Goal: Information Seeking & Learning: Learn about a topic

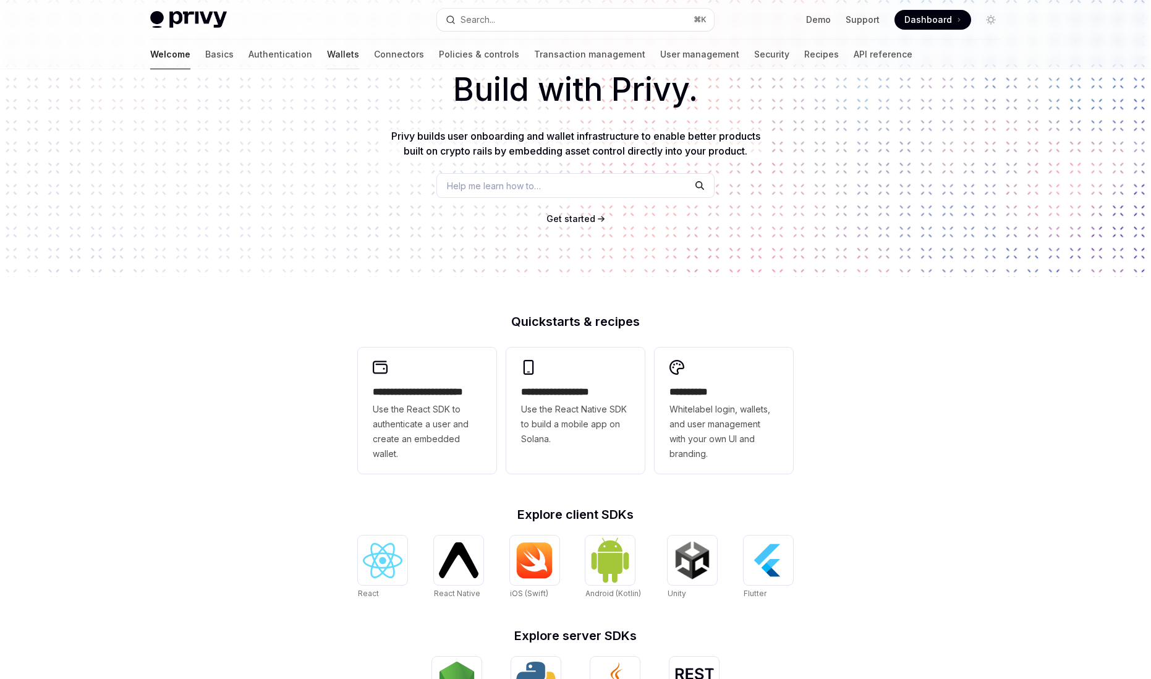
scroll to position [1, 0]
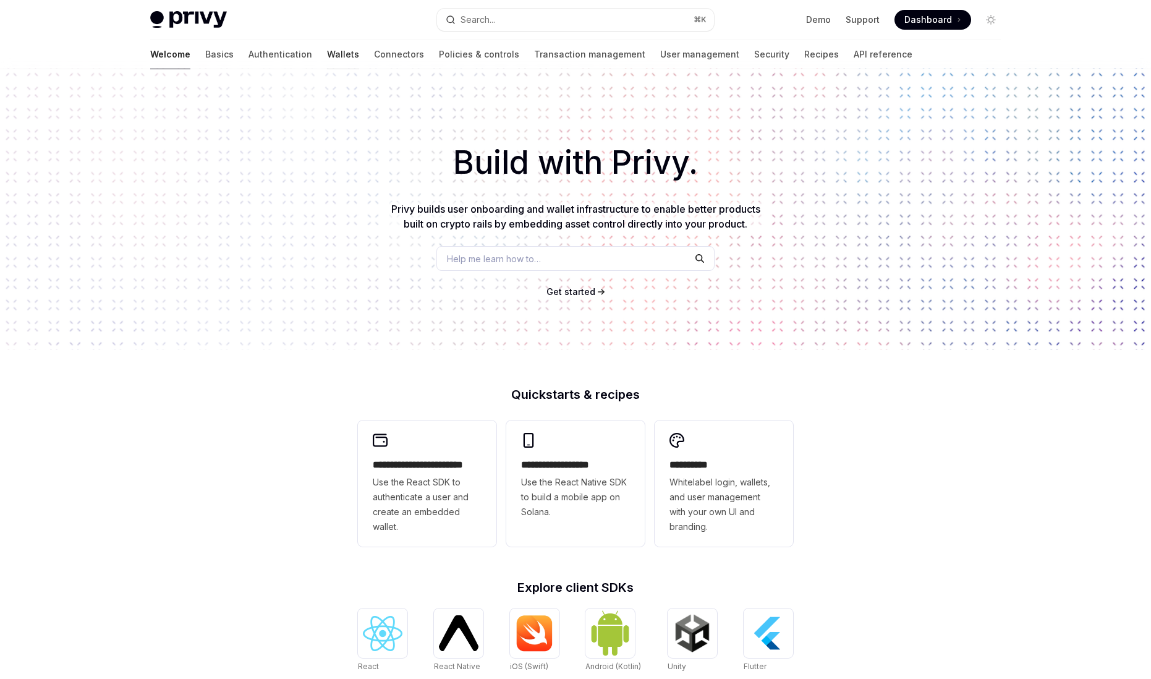
click at [327, 49] on link "Wallets" at bounding box center [343, 55] width 32 height 30
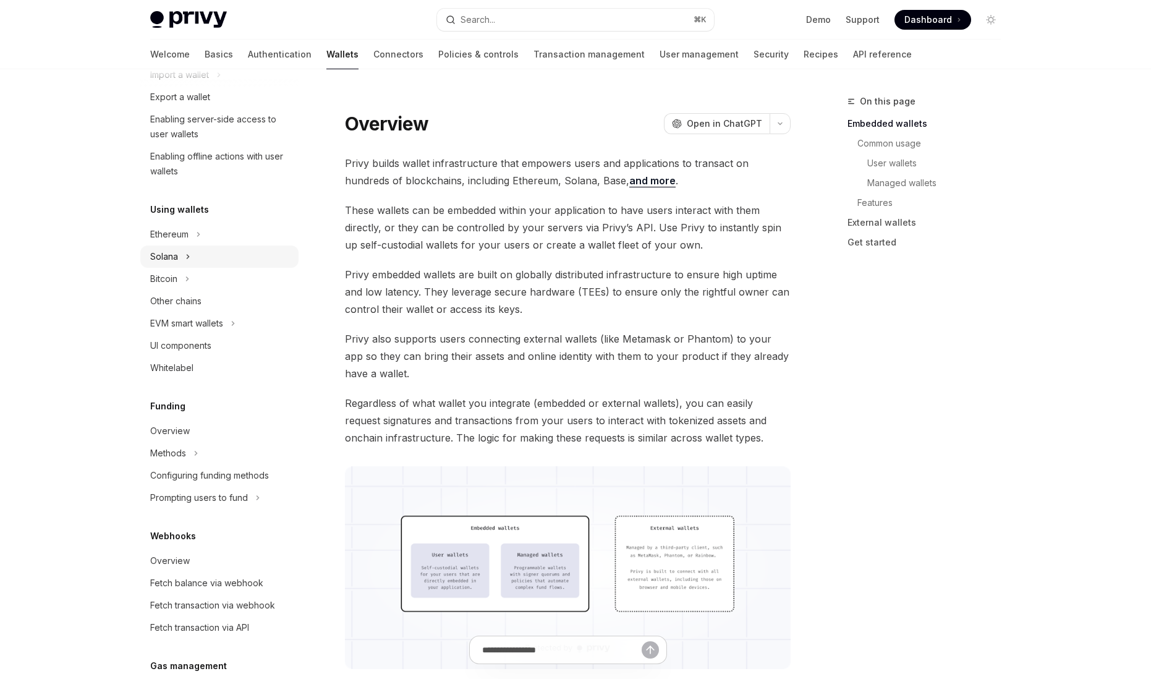
scroll to position [190, 0]
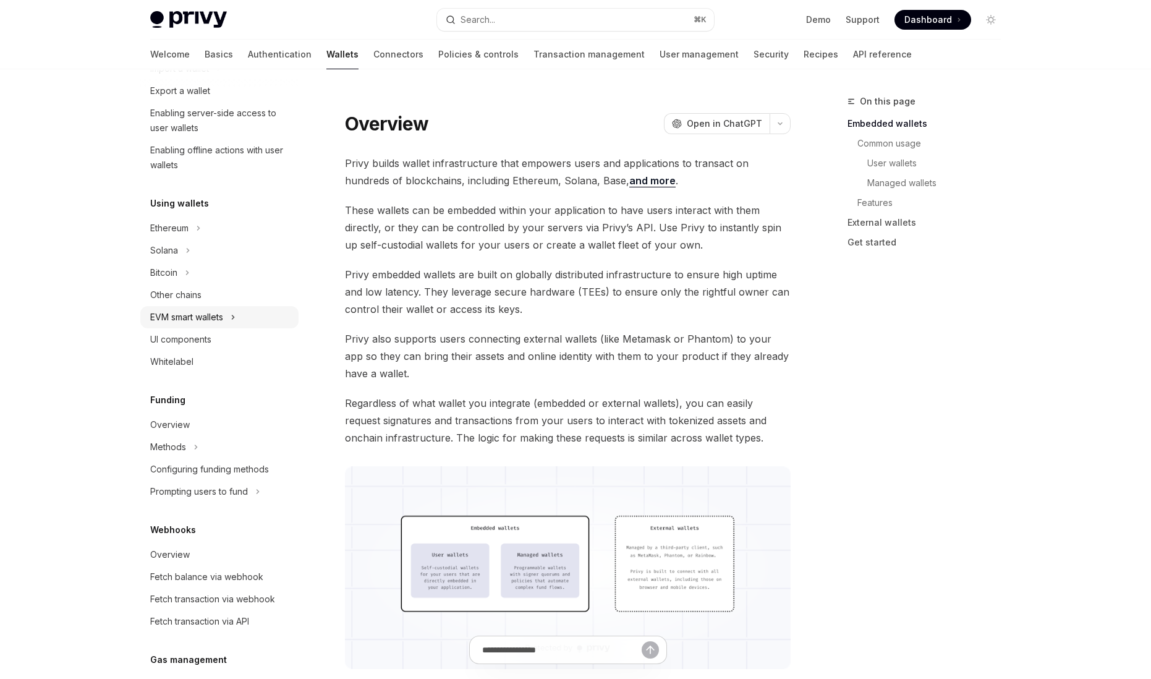
click at [204, 320] on div "EVM smart wallets" at bounding box center [186, 317] width 73 height 15
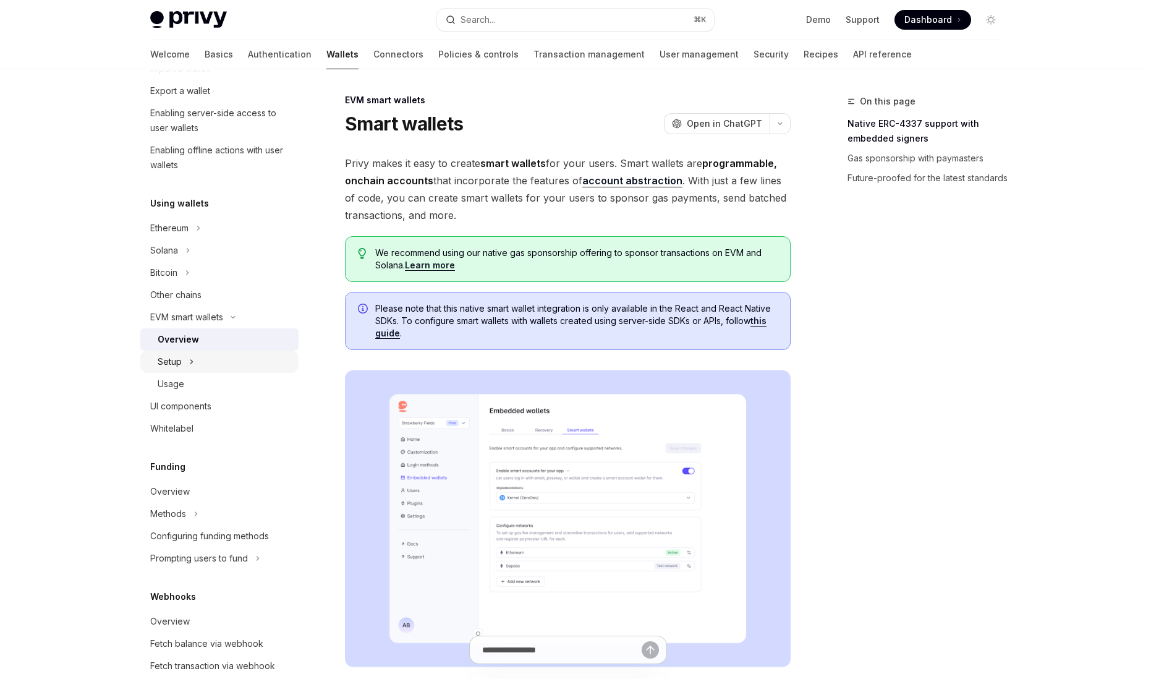
scroll to position [279, 0]
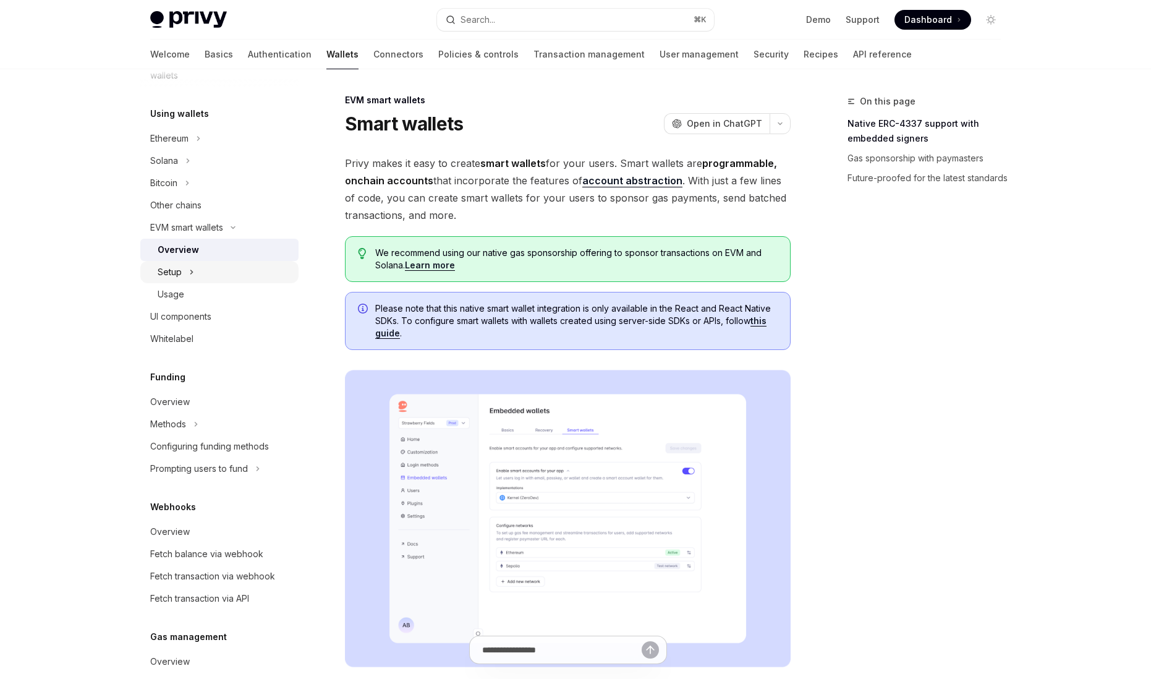
click at [218, 278] on div "Setup" at bounding box center [219, 272] width 158 height 22
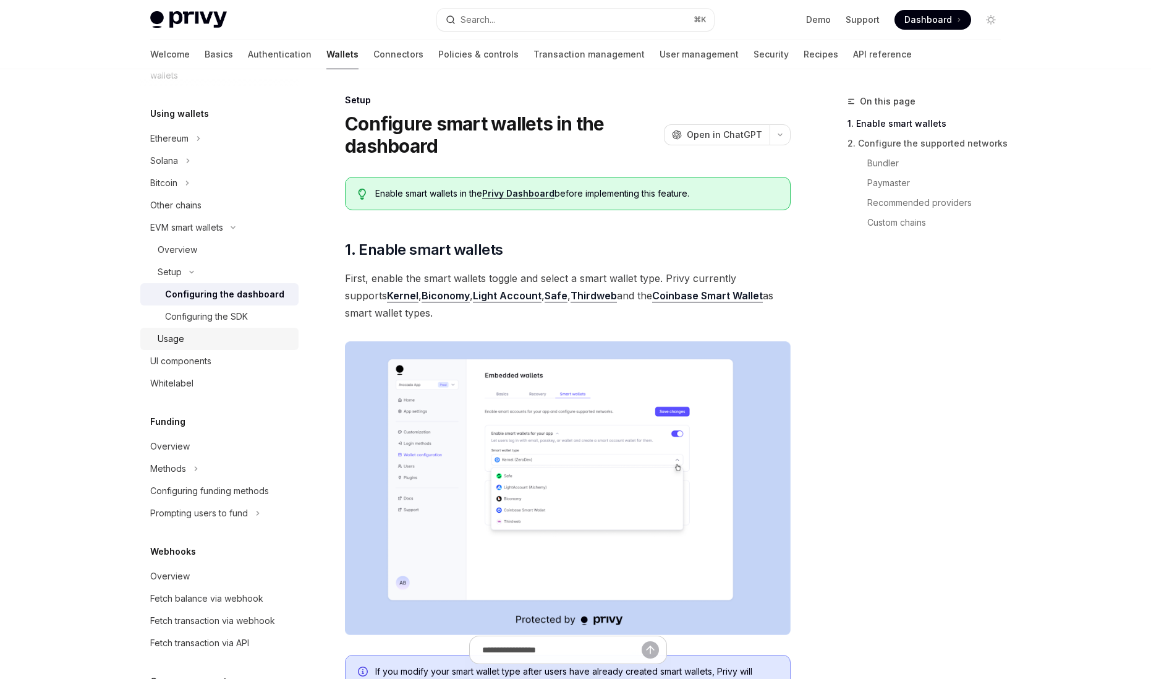
click at [220, 337] on div "Usage" at bounding box center [224, 338] width 133 height 15
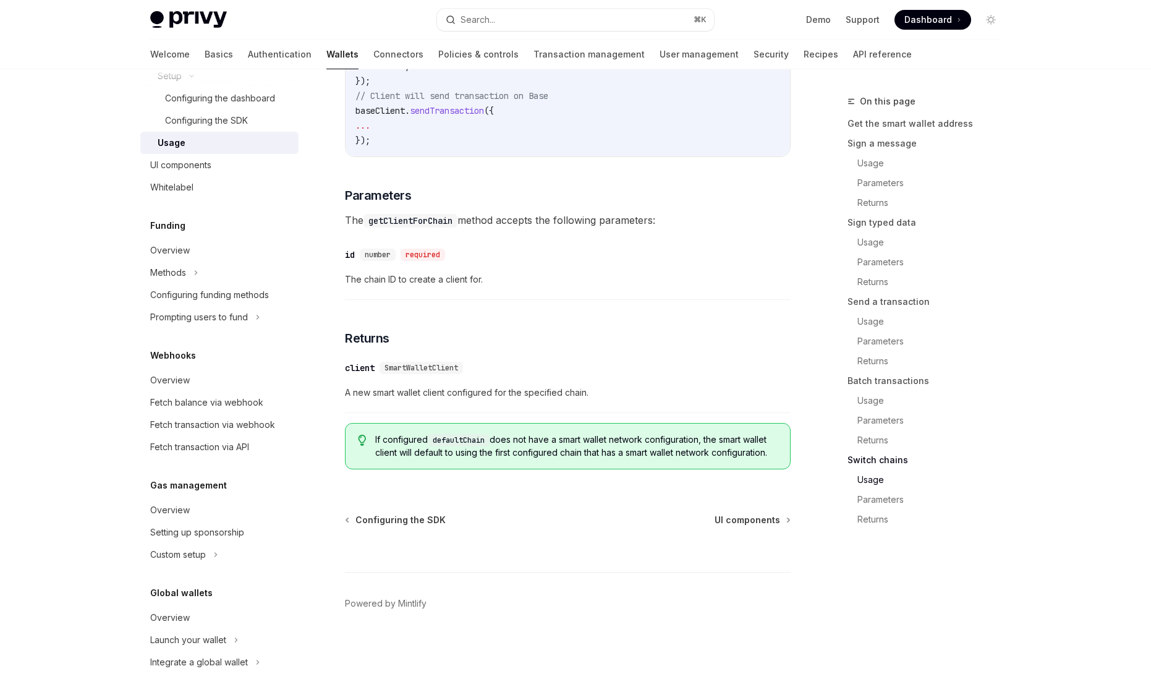
scroll to position [494, 0]
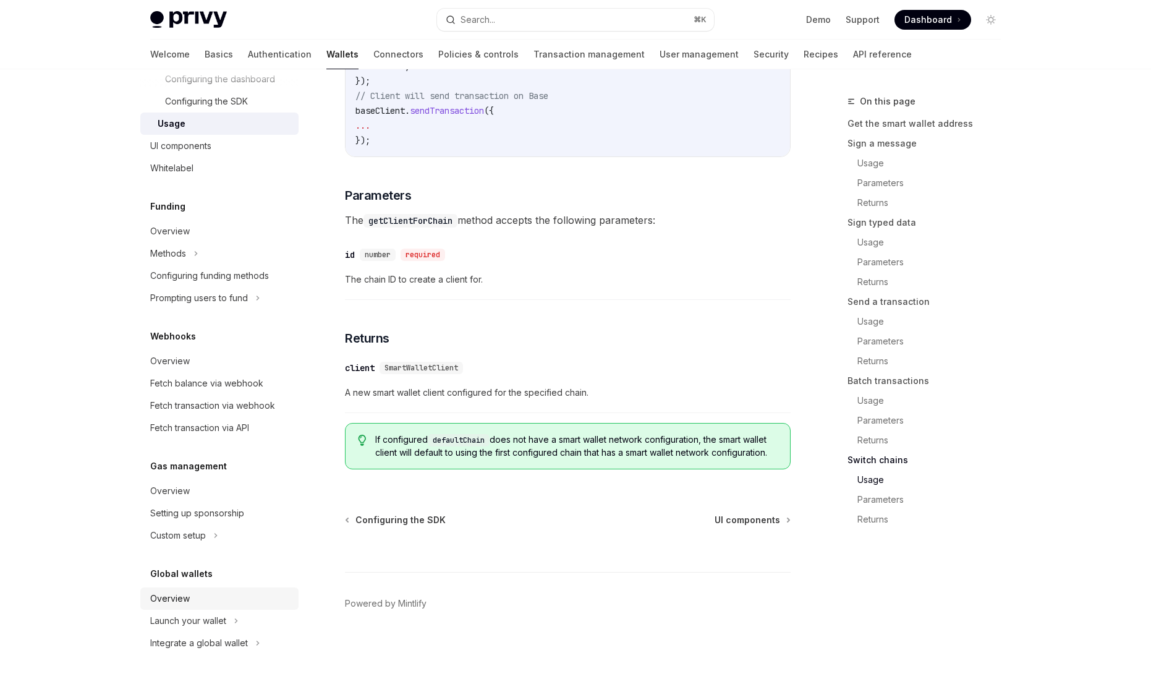
click at [163, 588] on link "Overview" at bounding box center [219, 598] width 158 height 22
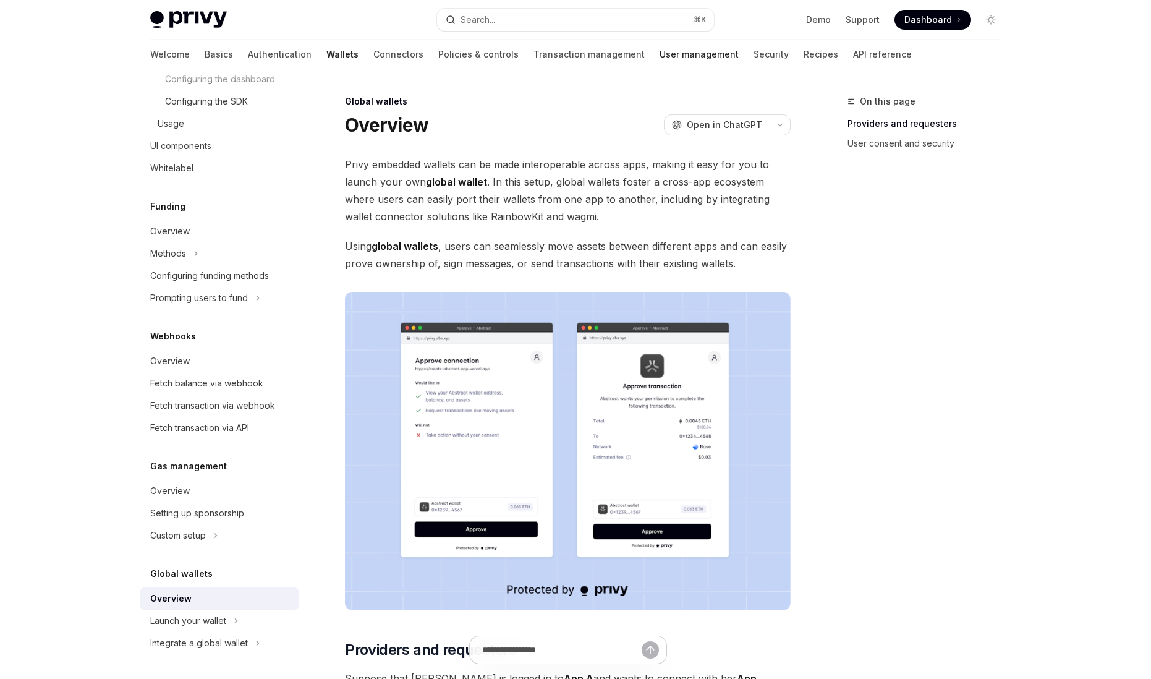
click at [659, 59] on link "User management" at bounding box center [698, 55] width 79 height 30
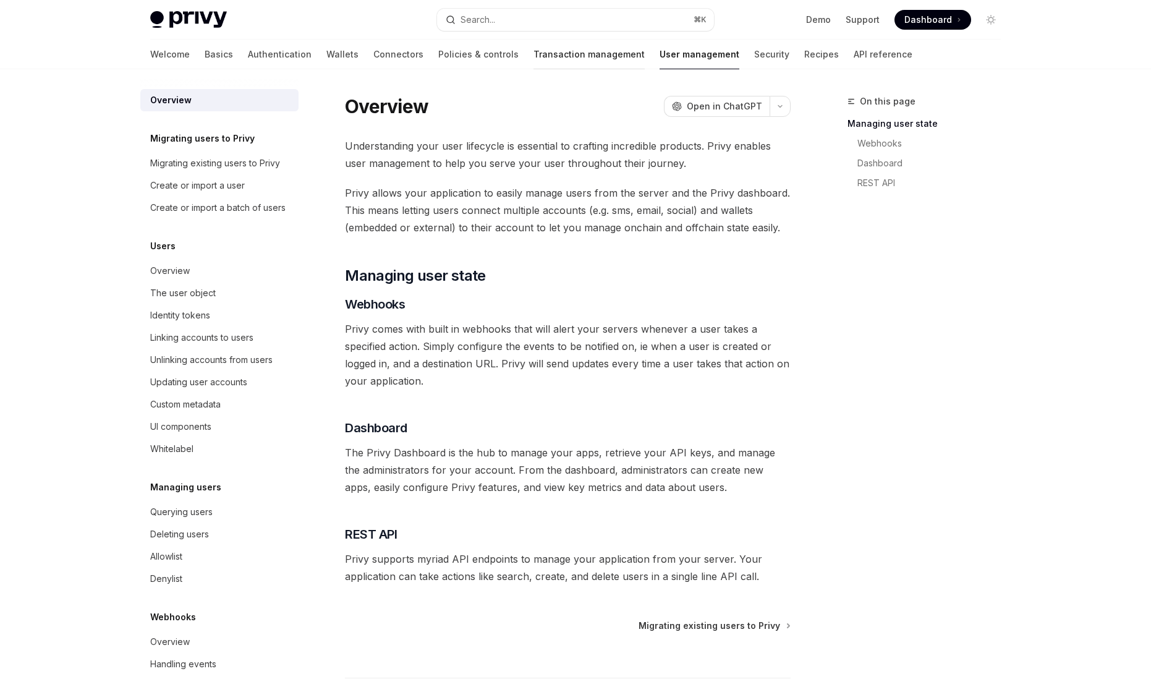
click at [533, 60] on link "Transaction management" at bounding box center [588, 55] width 111 height 30
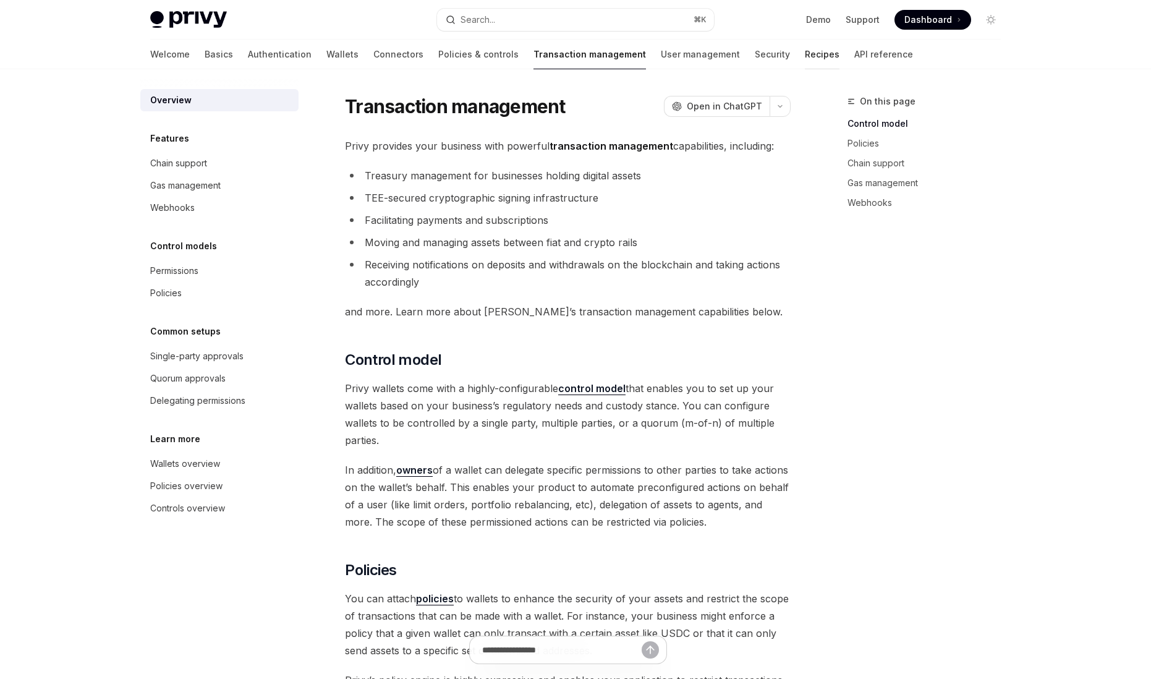
click at [805, 59] on link "Recipes" at bounding box center [822, 55] width 35 height 30
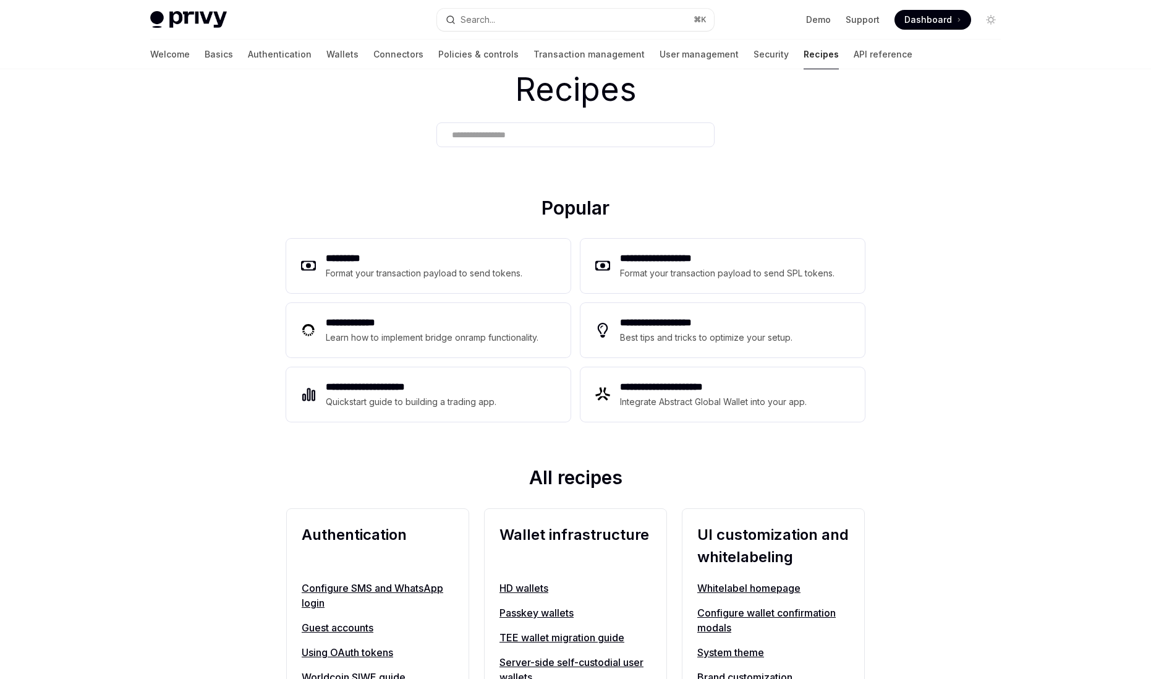
scroll to position [68, 0]
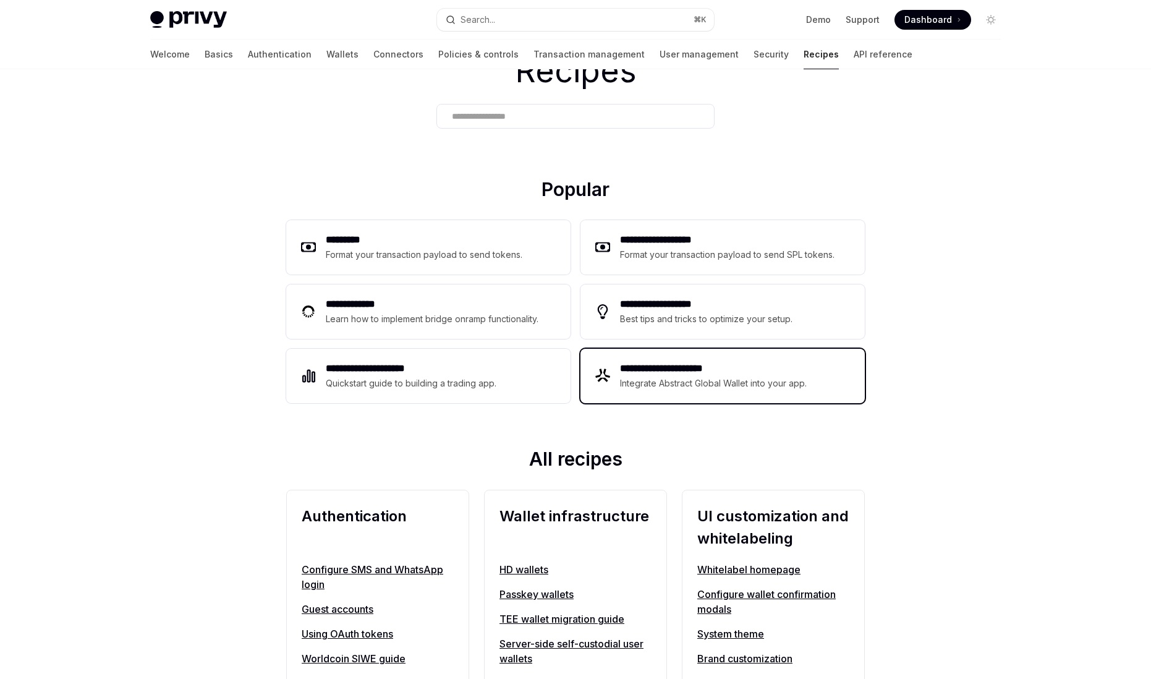
click at [675, 365] on h2 "**********" at bounding box center [714, 368] width 188 height 15
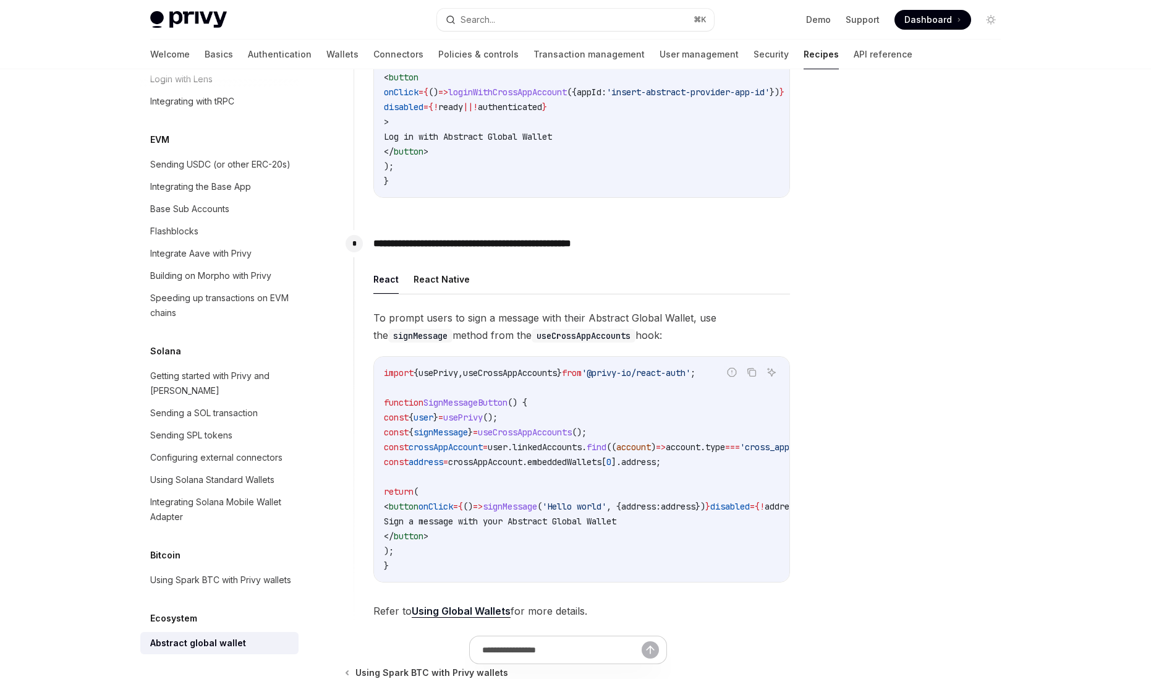
scroll to position [688, 0]
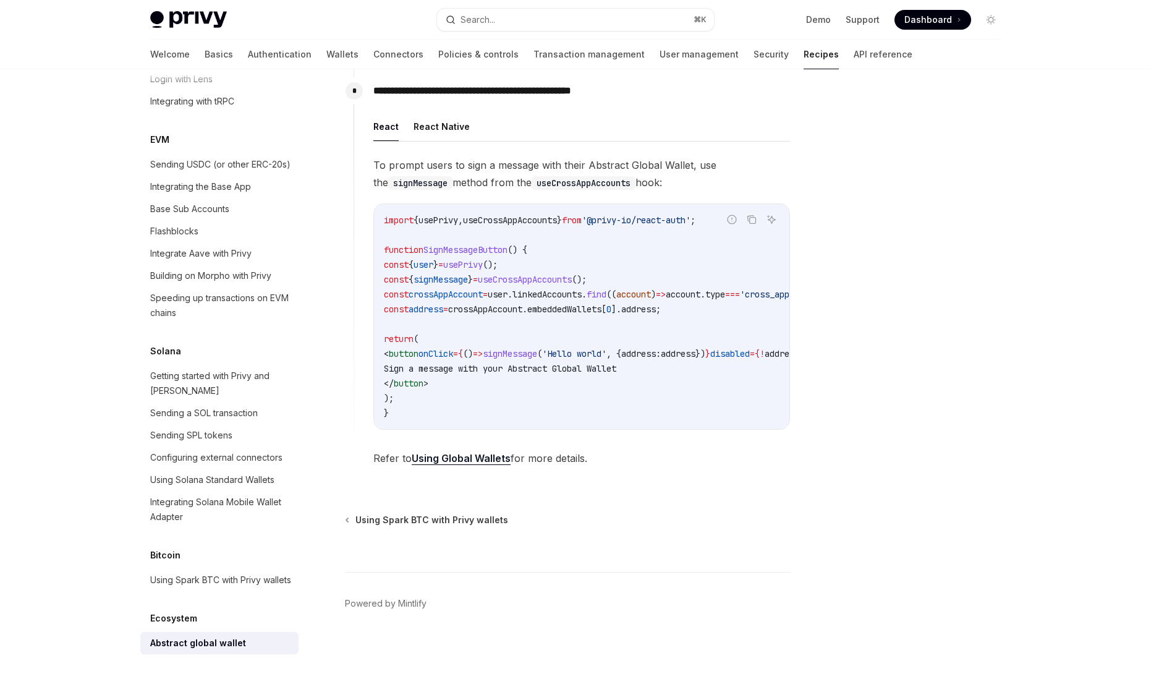
click at [479, 455] on link "Using Global Wallets" at bounding box center [461, 458] width 99 height 13
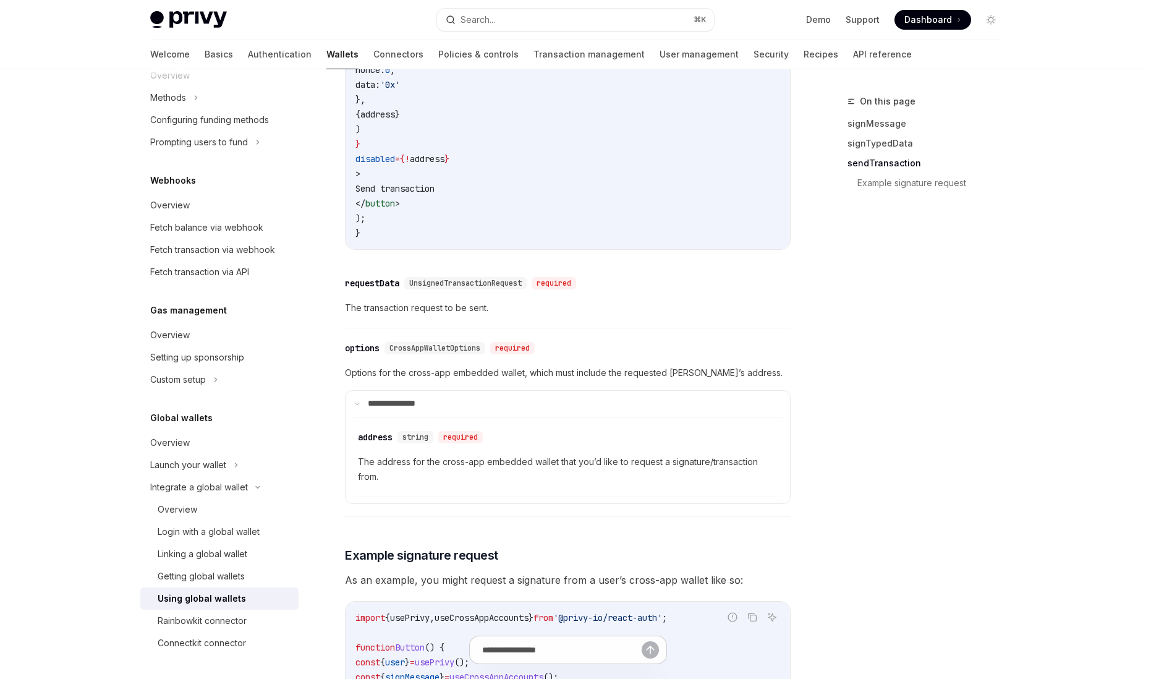
scroll to position [2031, 0]
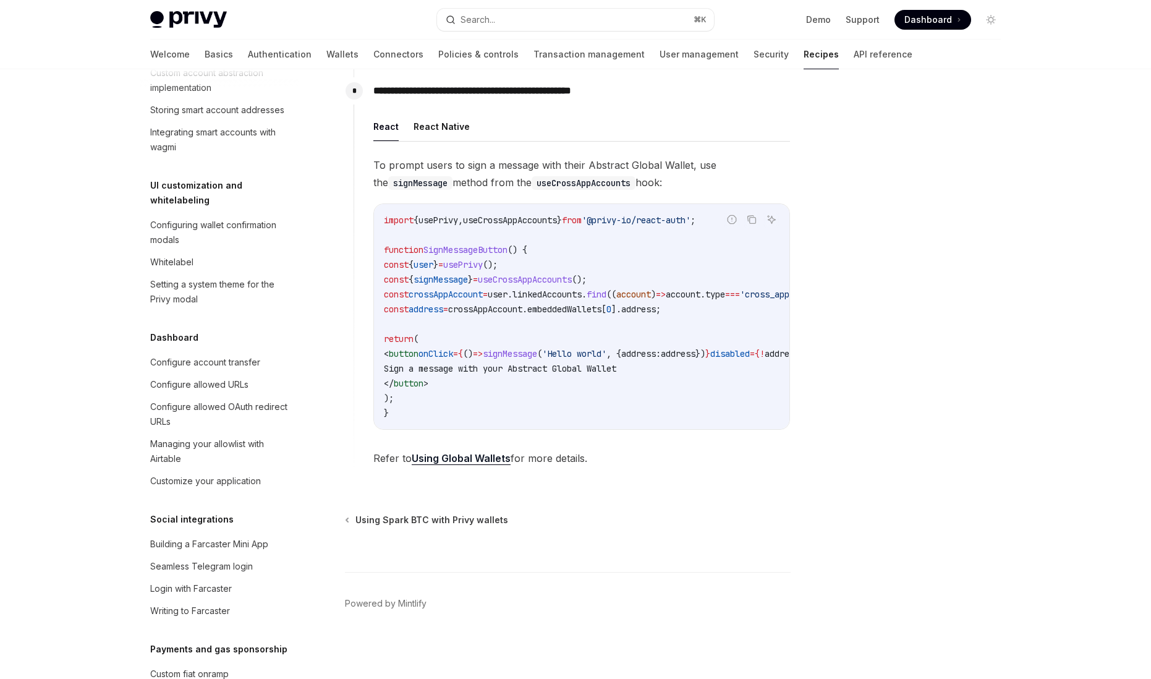
scroll to position [1701, 0]
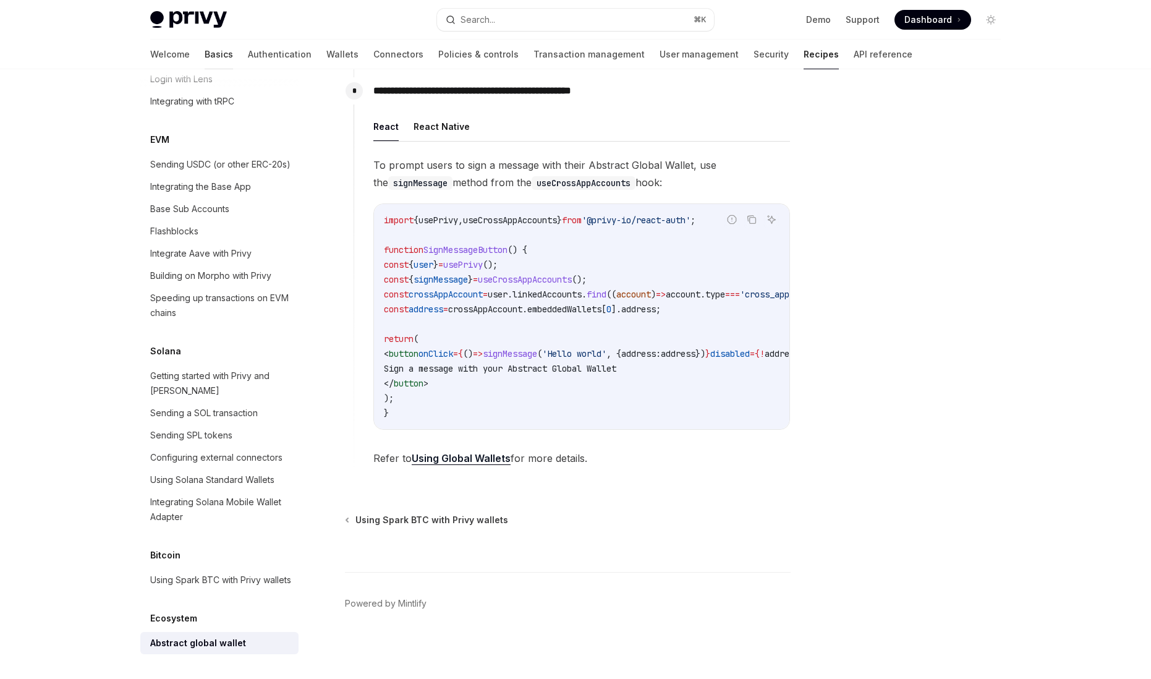
click at [205, 56] on link "Basics" at bounding box center [219, 55] width 28 height 30
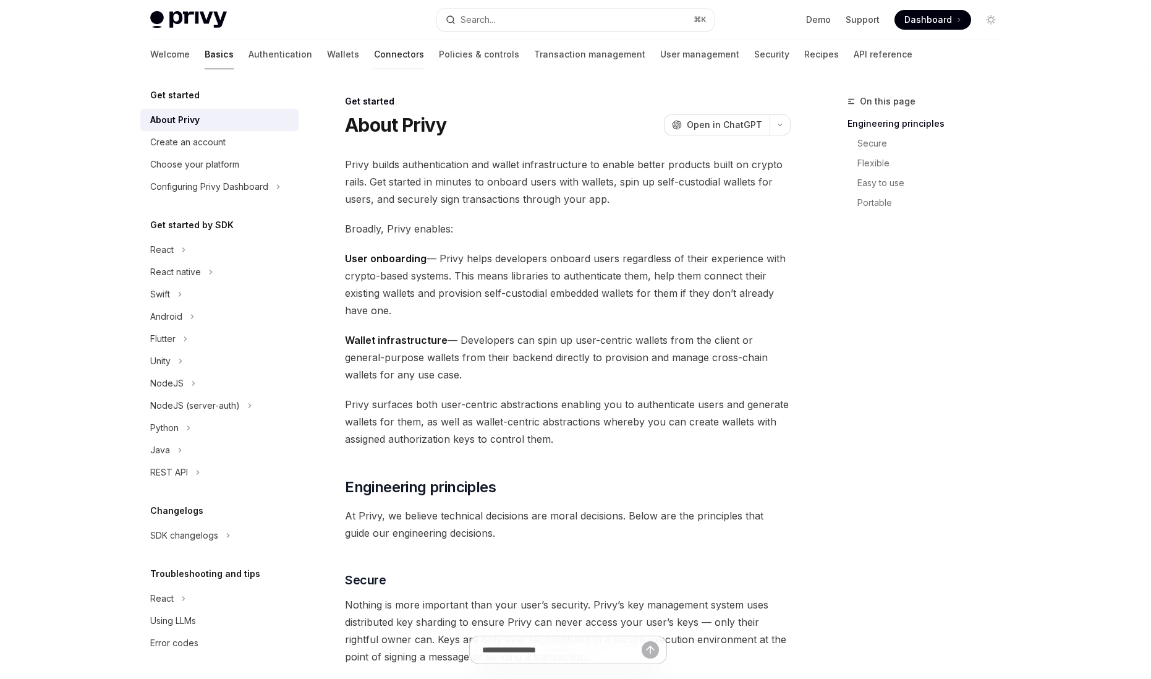
click at [374, 52] on link "Connectors" at bounding box center [399, 55] width 50 height 30
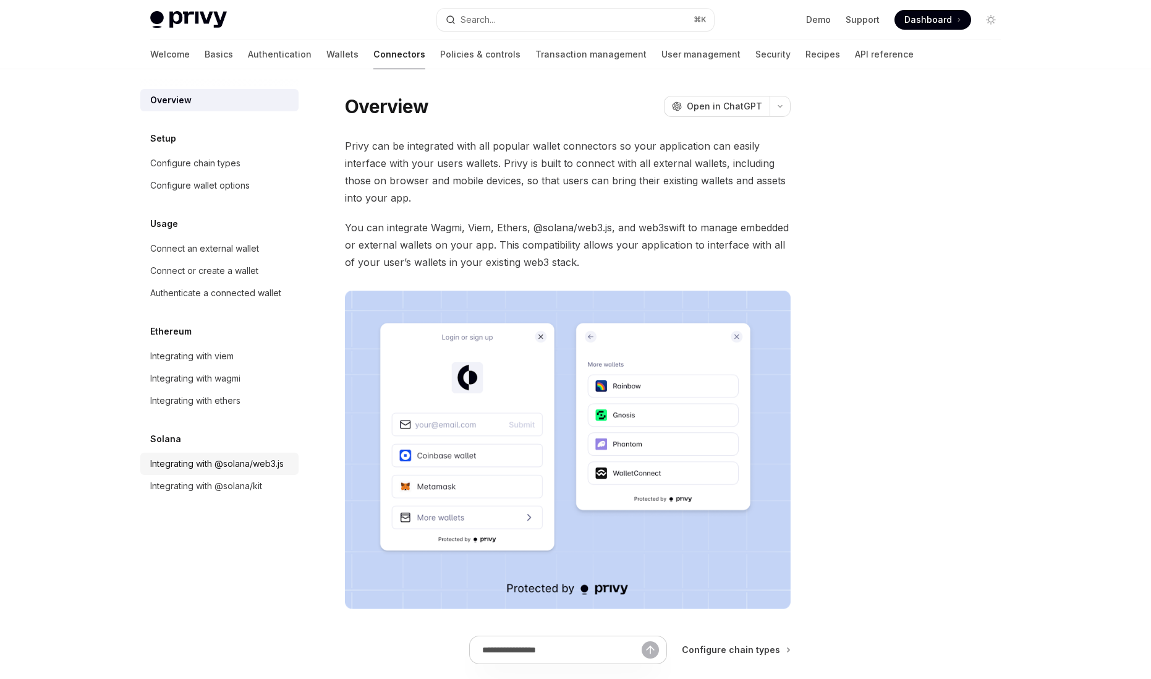
click at [194, 466] on div "Integrating with @solana/web3.js" at bounding box center [216, 463] width 133 height 15
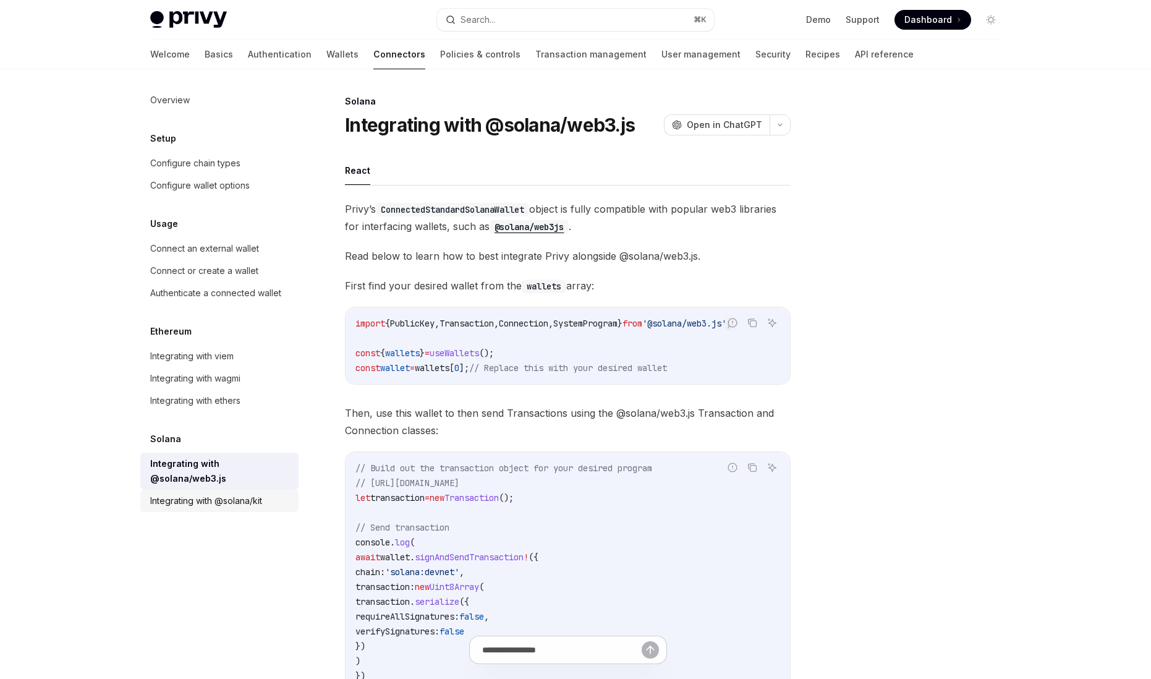
click at [197, 493] on div "Integrating with @solana/kit" at bounding box center [206, 500] width 112 height 15
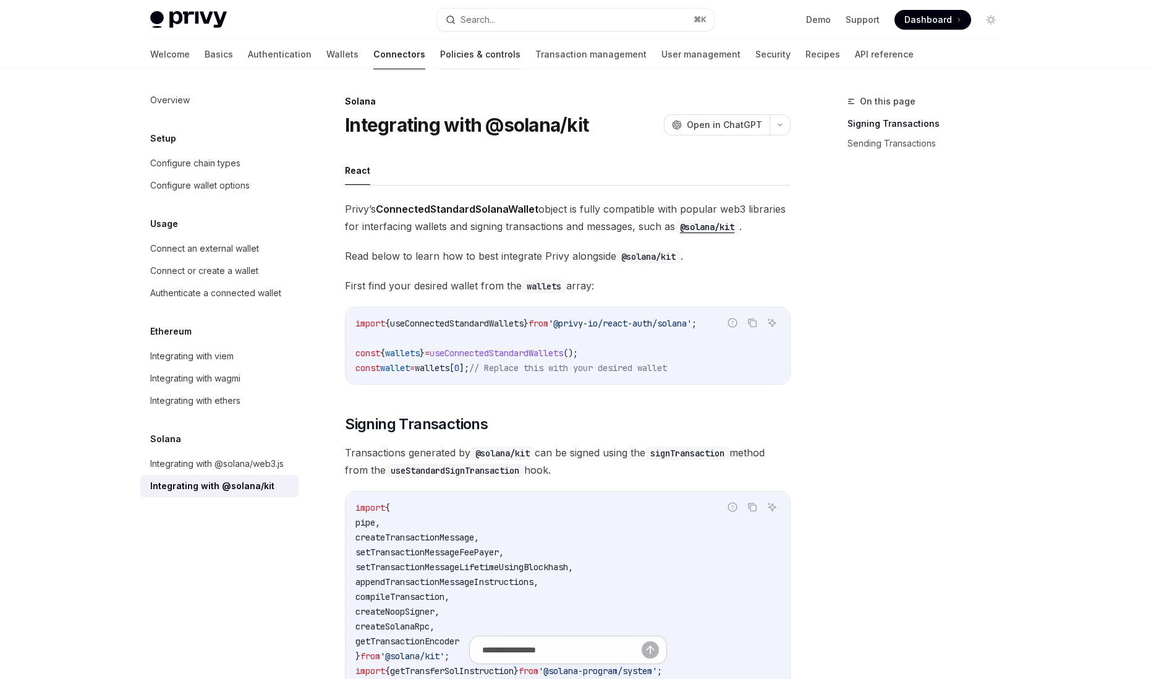
click at [440, 53] on link "Policies & controls" at bounding box center [480, 55] width 80 height 30
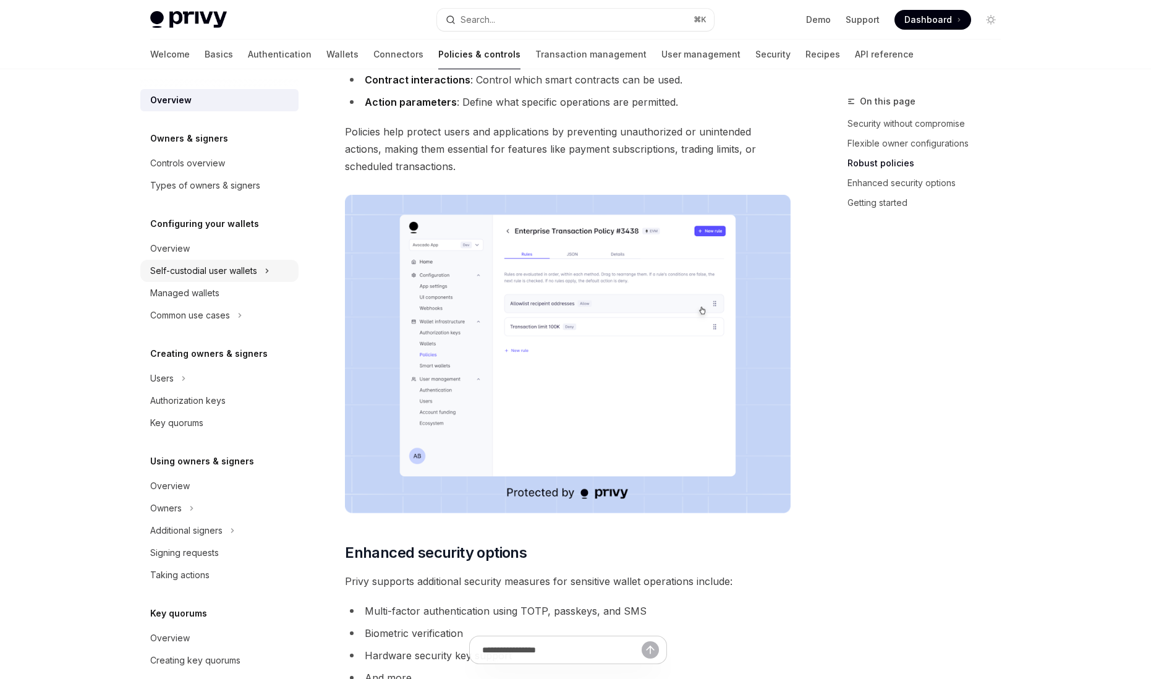
click at [232, 277] on div "Self-custodial user wallets" at bounding box center [203, 270] width 107 height 15
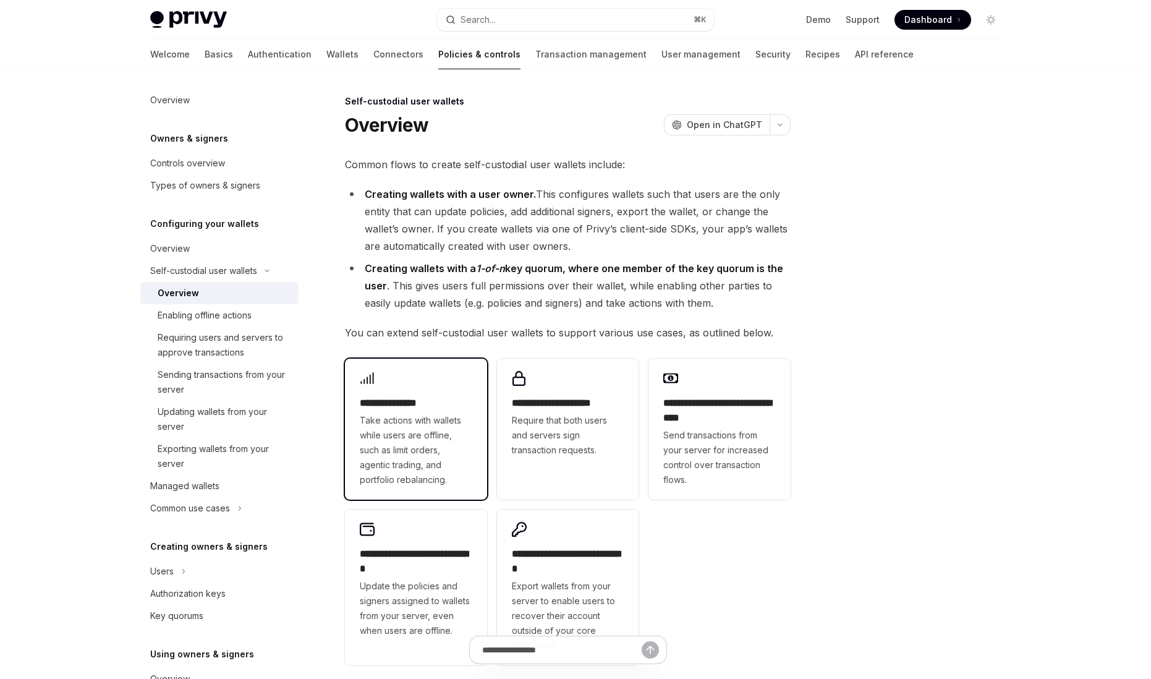
scroll to position [191, 0]
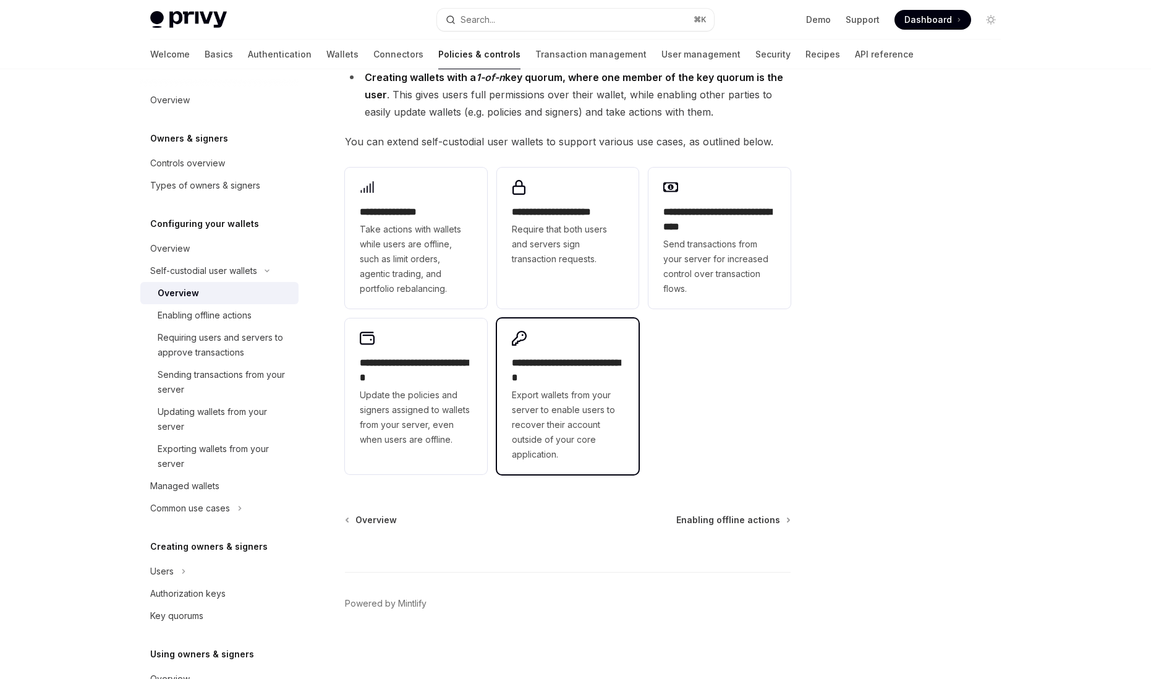
click at [517, 366] on h2 "**********" at bounding box center [568, 370] width 112 height 30
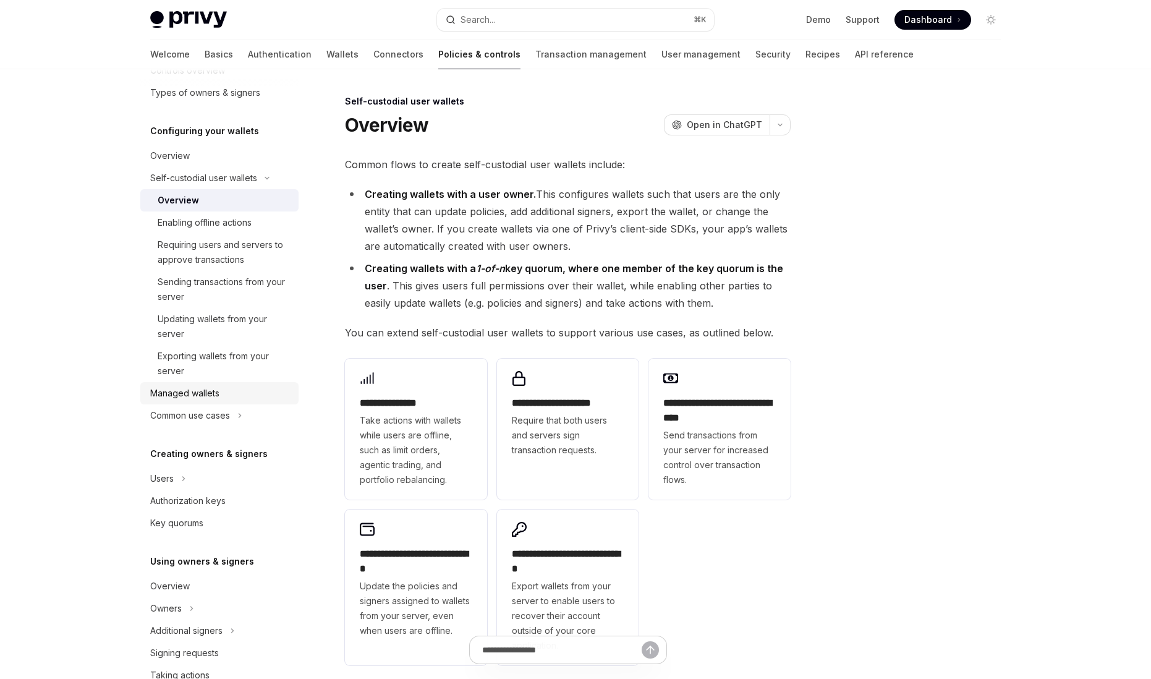
click at [205, 397] on div "Managed wallets" at bounding box center [184, 393] width 69 height 15
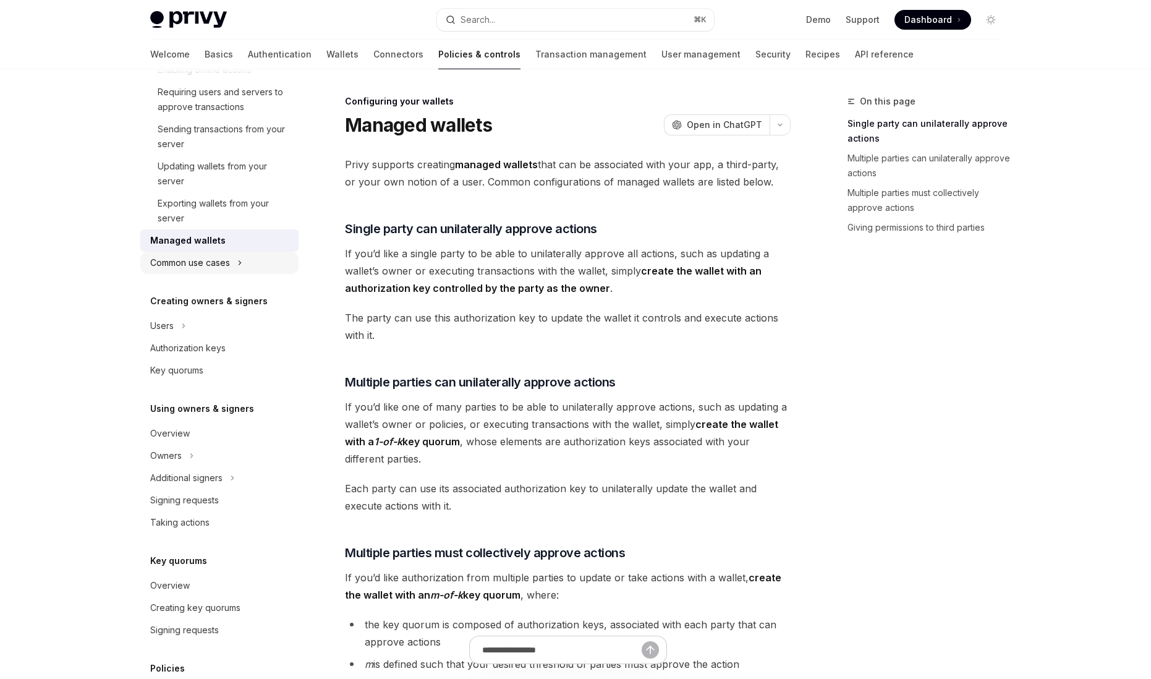
scroll to position [246, 0]
click at [192, 271] on div "Common use cases" at bounding box center [219, 262] width 158 height 22
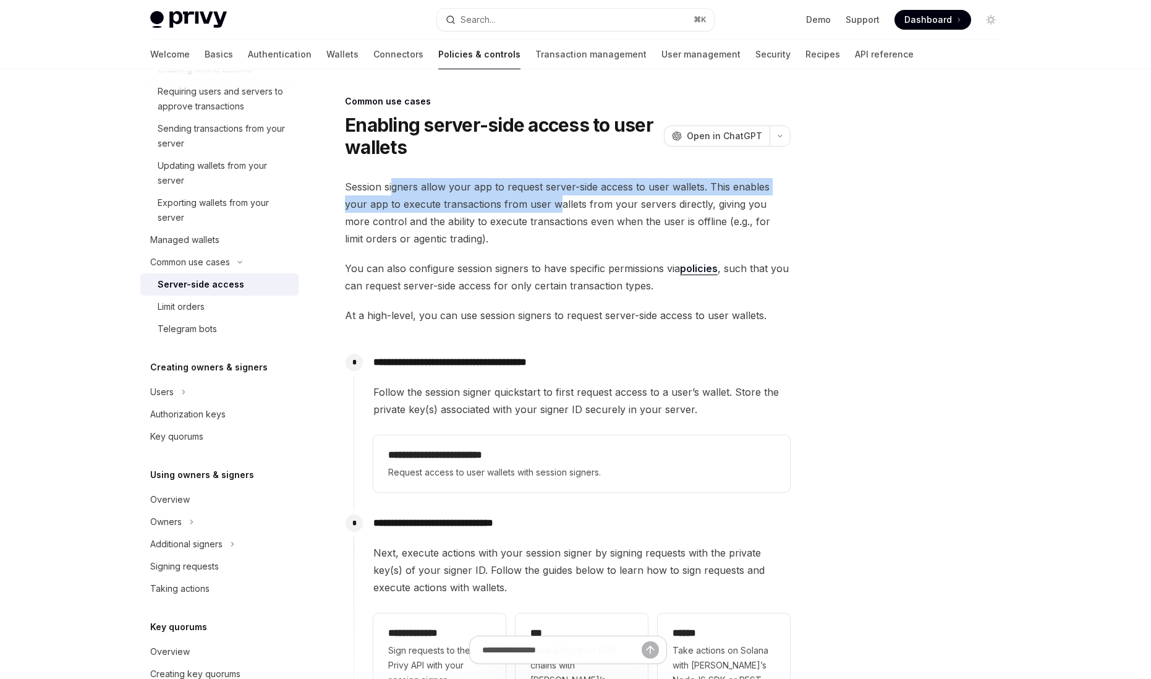
drag, startPoint x: 391, startPoint y: 191, endPoint x: 559, endPoint y: 197, distance: 167.6
click at [559, 197] on span "Session signers allow your app to request server-side access to user wallets. T…" at bounding box center [568, 212] width 446 height 69
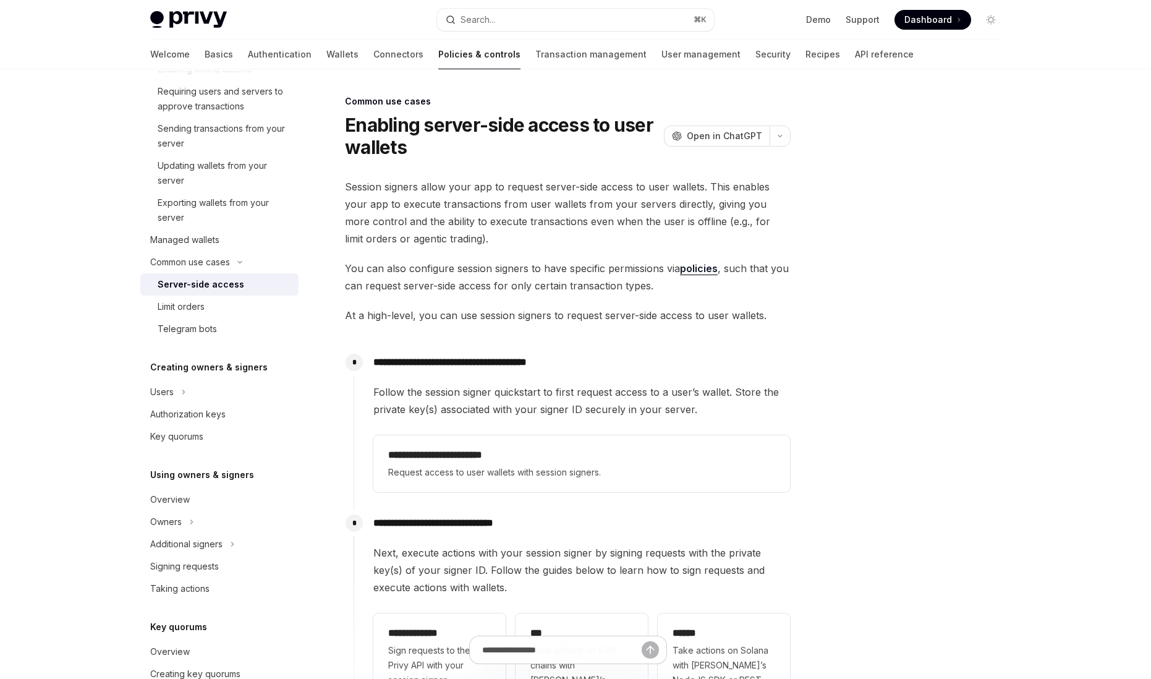
click at [574, 201] on span "Session signers allow your app to request server-side access to user wallets. T…" at bounding box center [568, 212] width 446 height 69
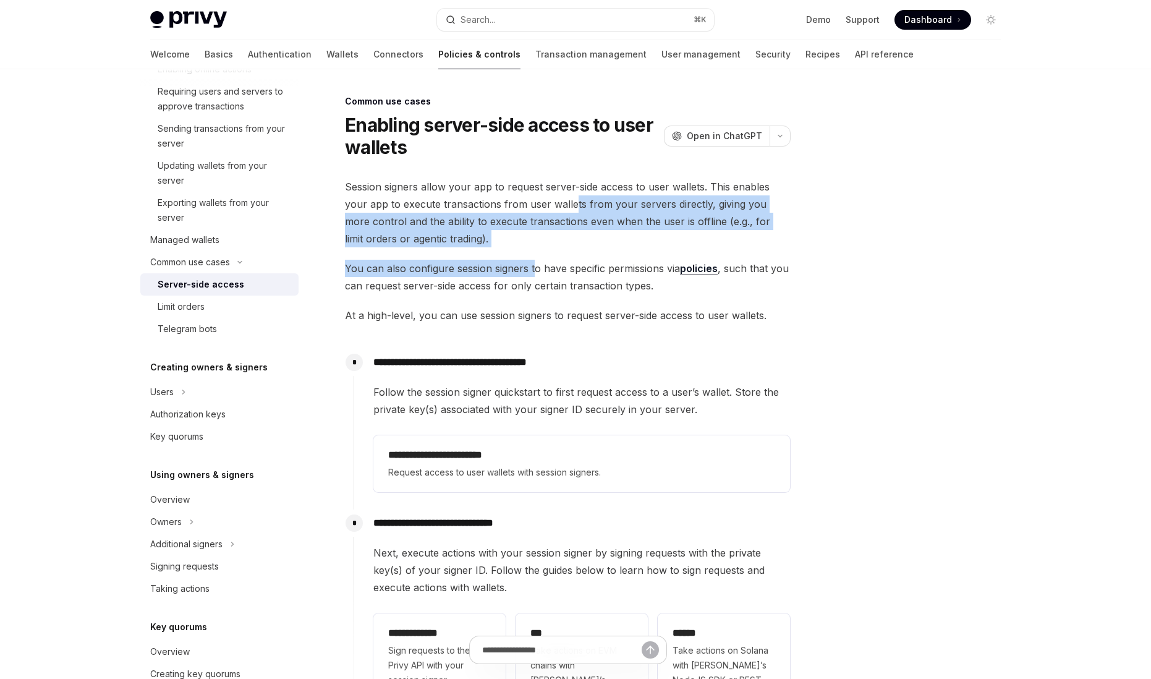
drag, startPoint x: 574, startPoint y: 201, endPoint x: 532, endPoint y: 268, distance: 78.5
click at [532, 268] on div "**********" at bounding box center [568, 462] width 446 height 569
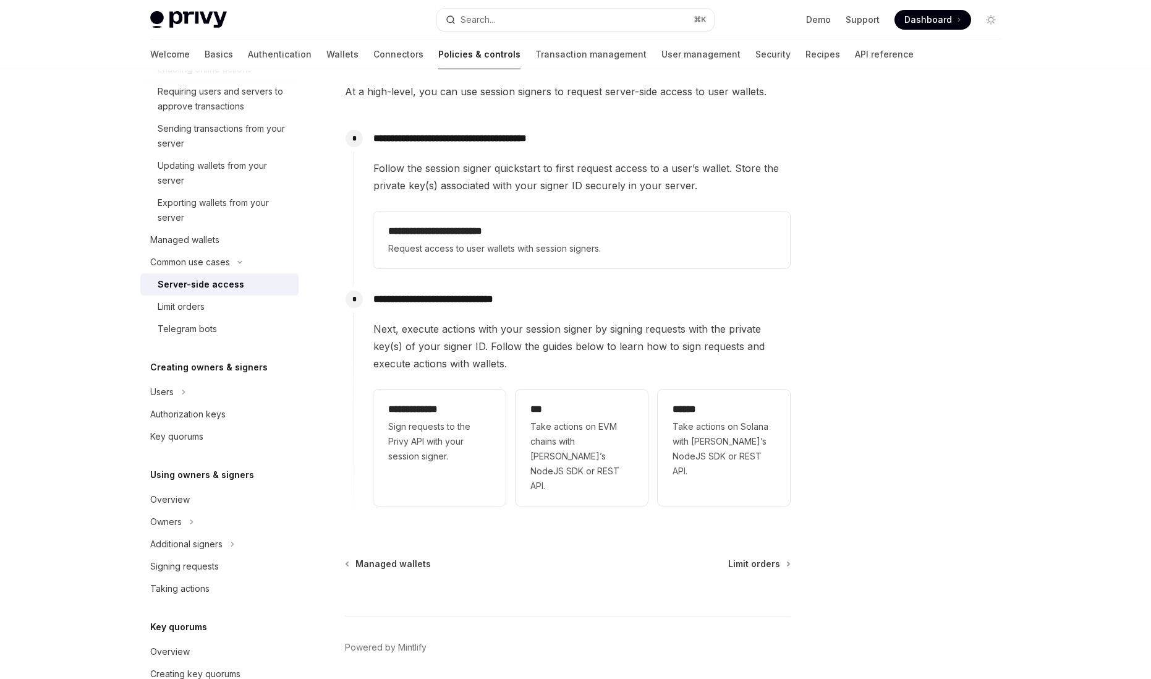
scroll to position [253, 0]
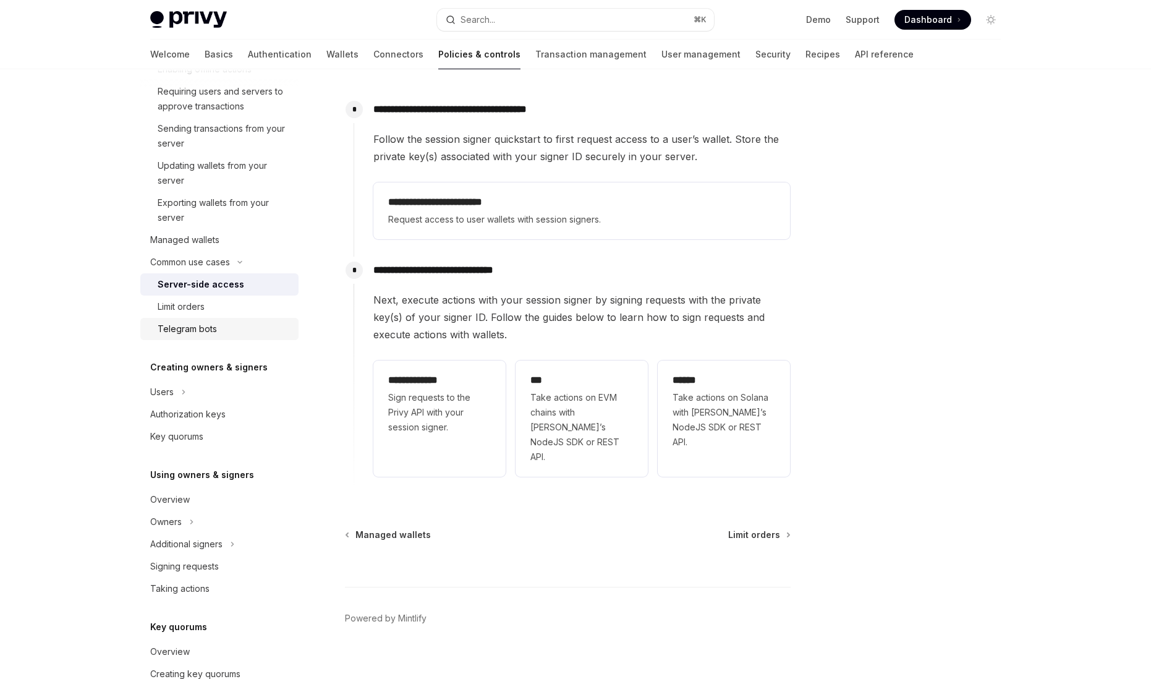
click at [175, 329] on div "Telegram bots" at bounding box center [187, 328] width 59 height 15
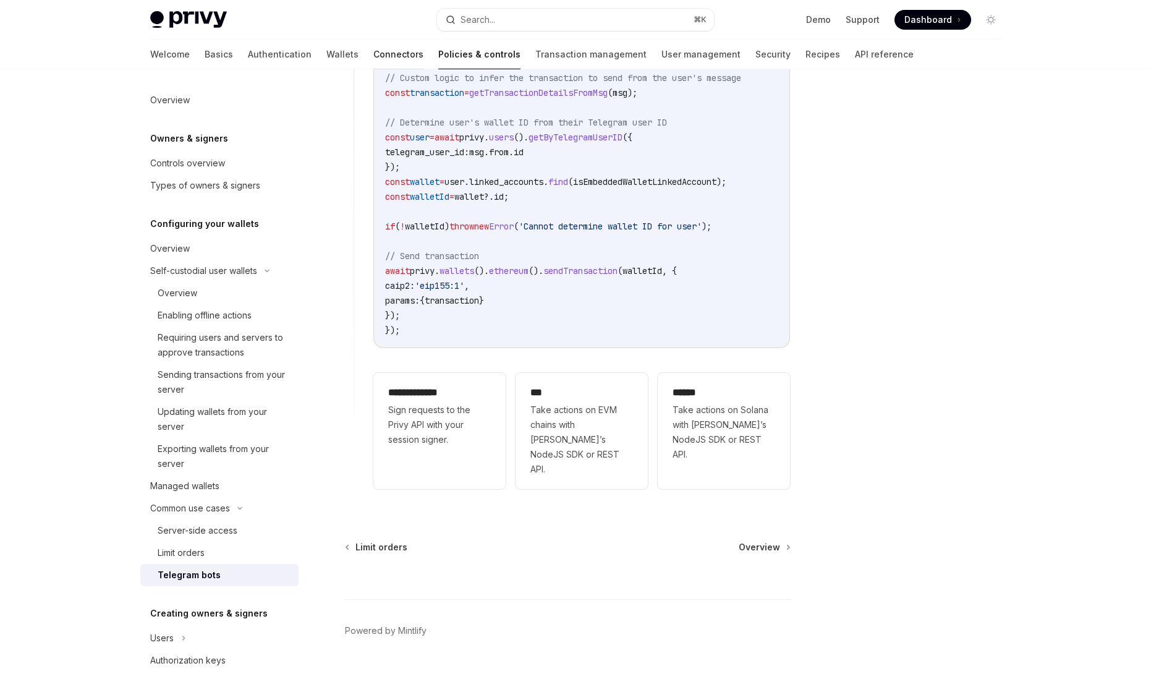
click at [373, 61] on link "Connectors" at bounding box center [398, 55] width 50 height 30
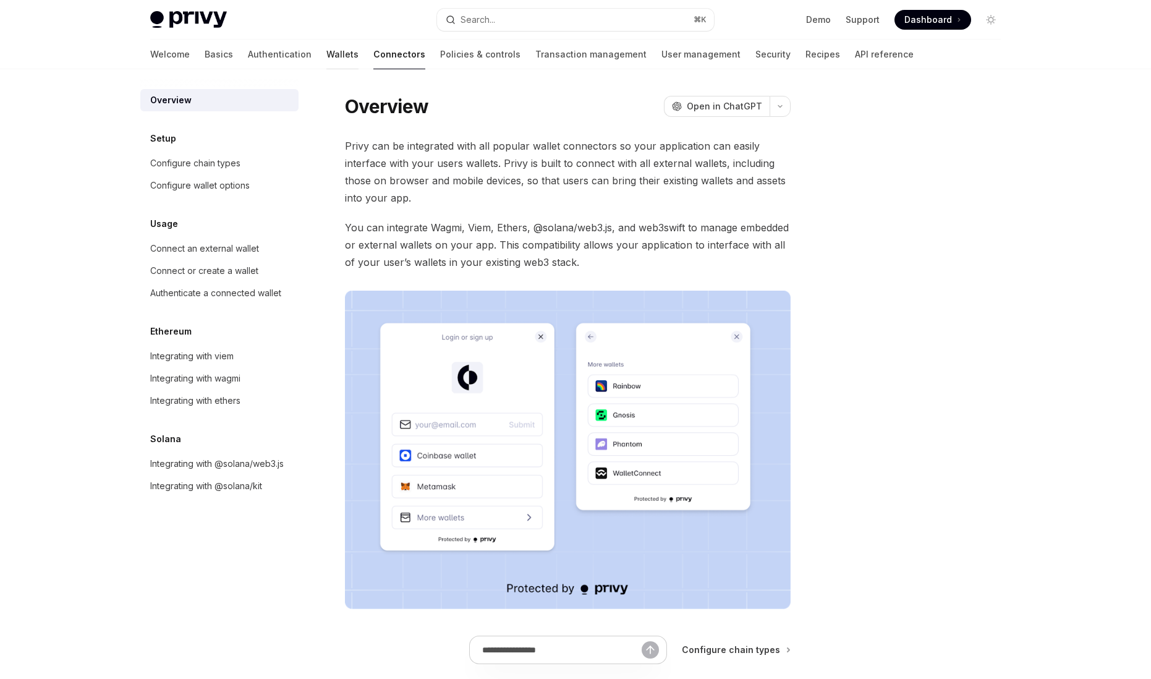
click at [326, 54] on link "Wallets" at bounding box center [342, 55] width 32 height 30
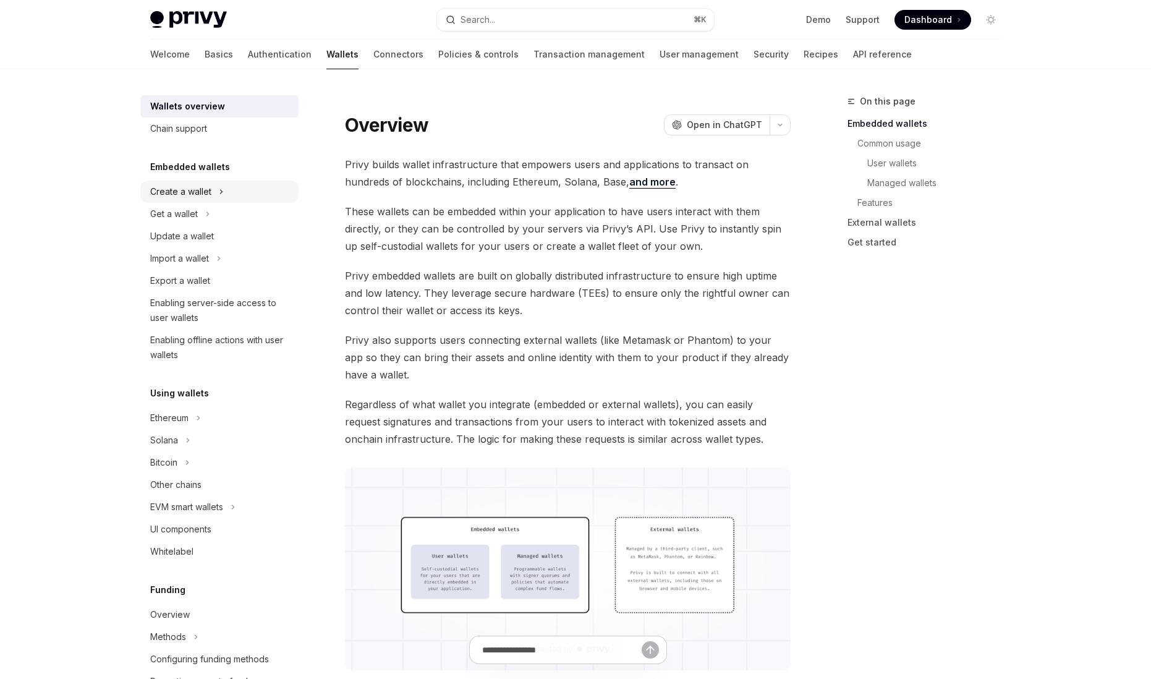
click at [191, 192] on div "Create a wallet" at bounding box center [180, 191] width 61 height 15
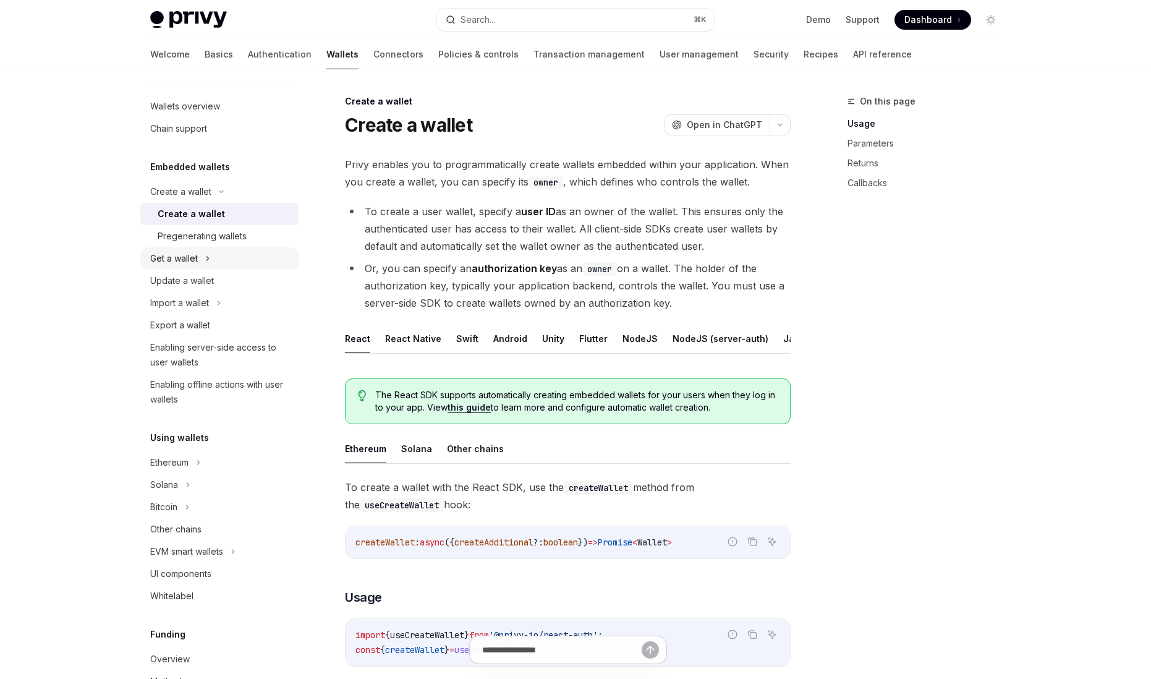
scroll to position [49, 0]
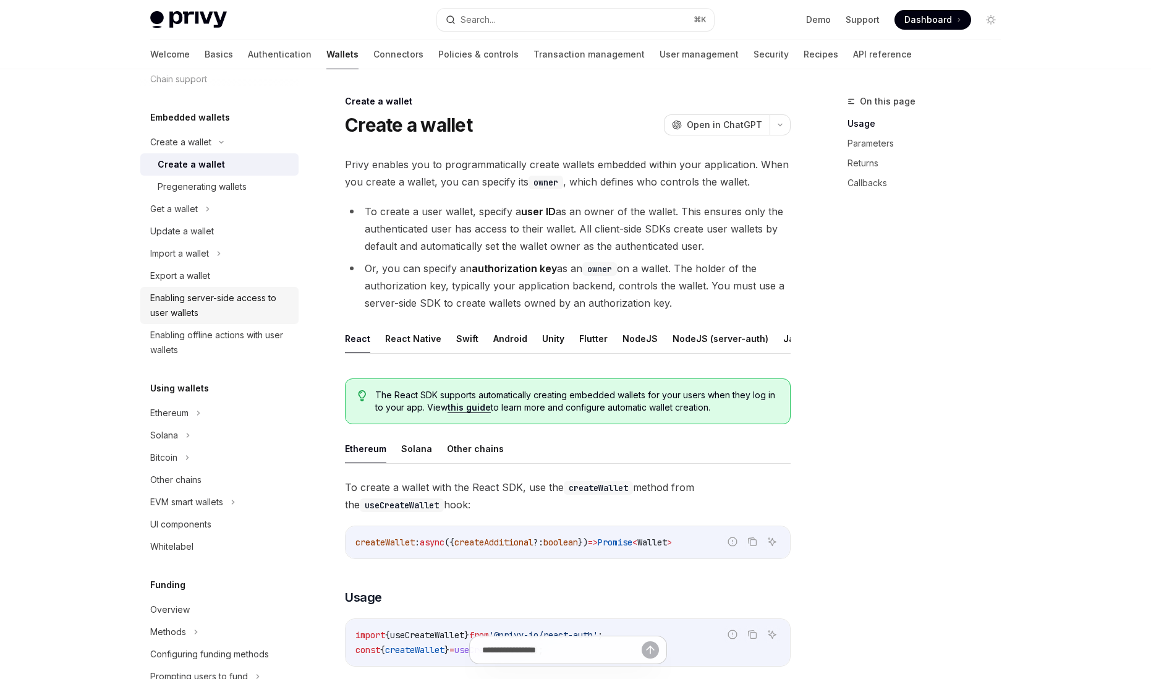
click at [184, 301] on div "Enabling server-side access to user wallets" at bounding box center [220, 305] width 141 height 30
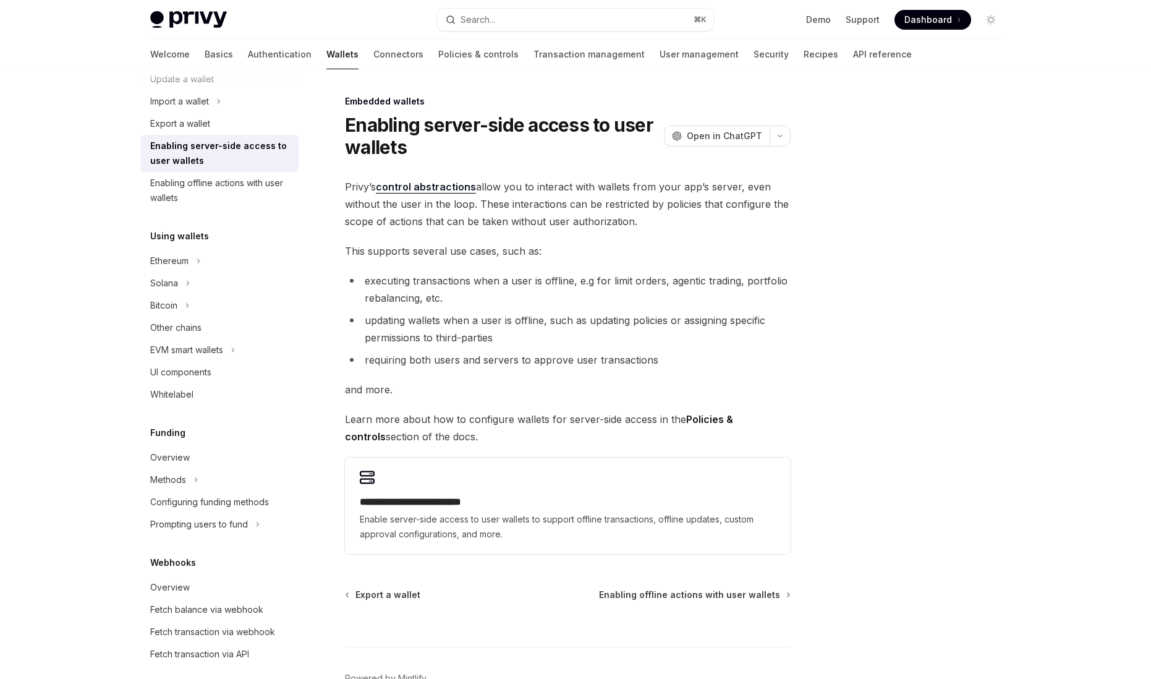
scroll to position [255, 0]
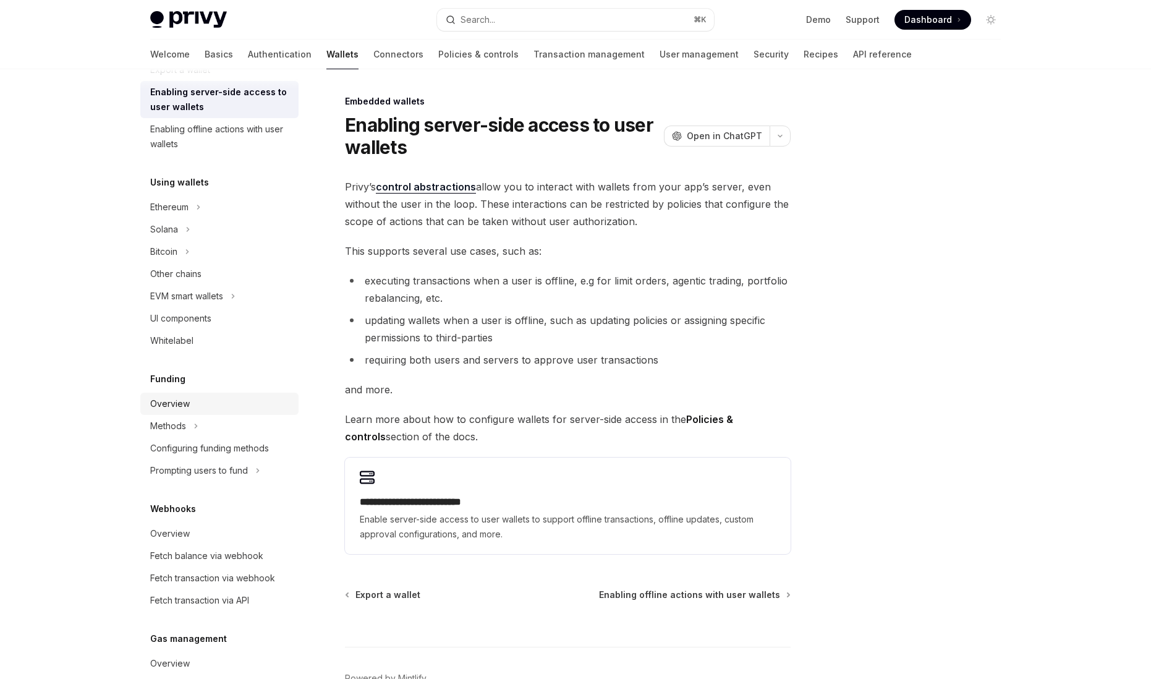
click at [175, 410] on div "Overview" at bounding box center [170, 403] width 40 height 15
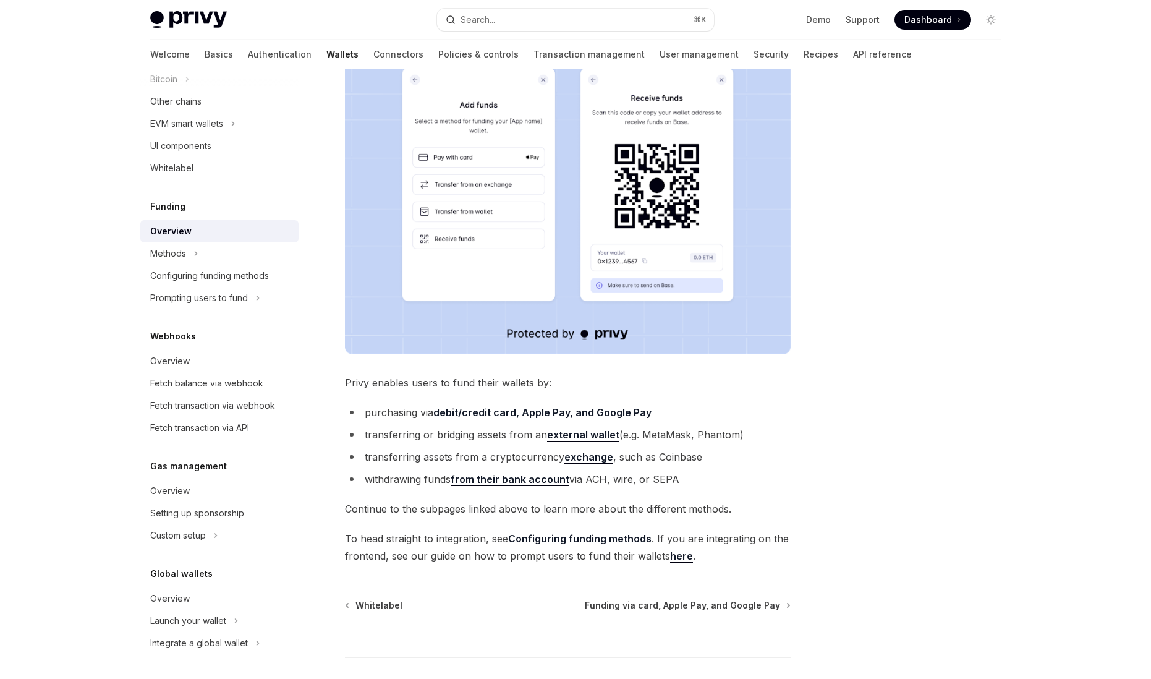
scroll to position [209, 0]
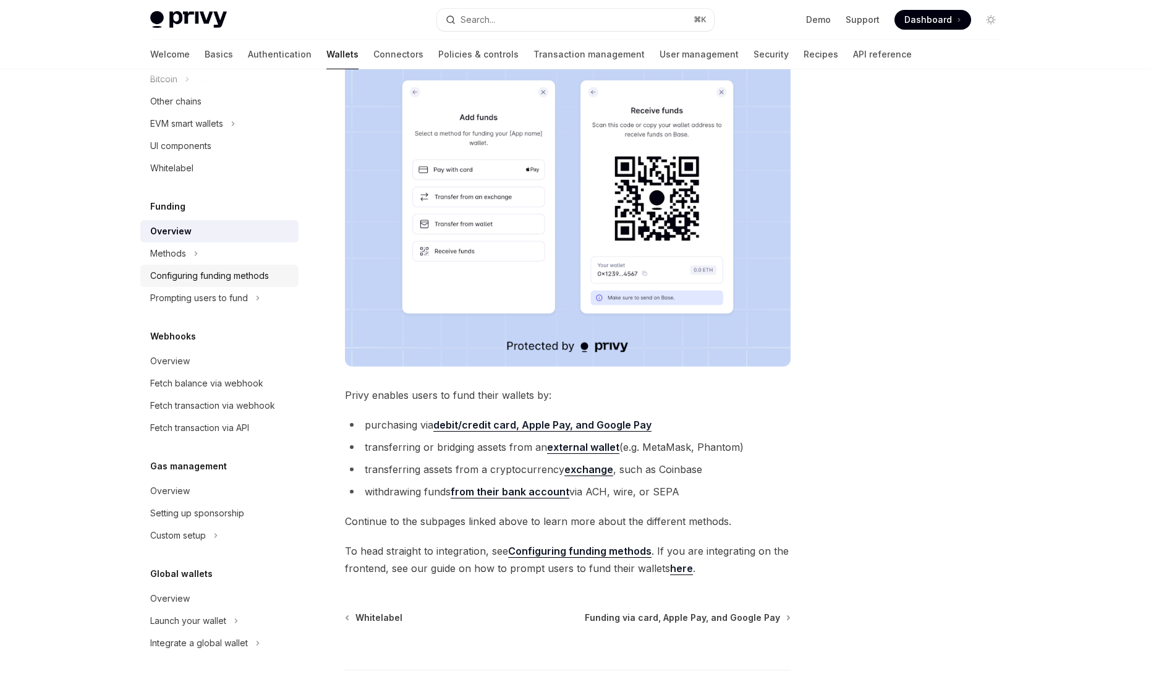
click at [242, 281] on div "Configuring funding methods" at bounding box center [209, 275] width 119 height 15
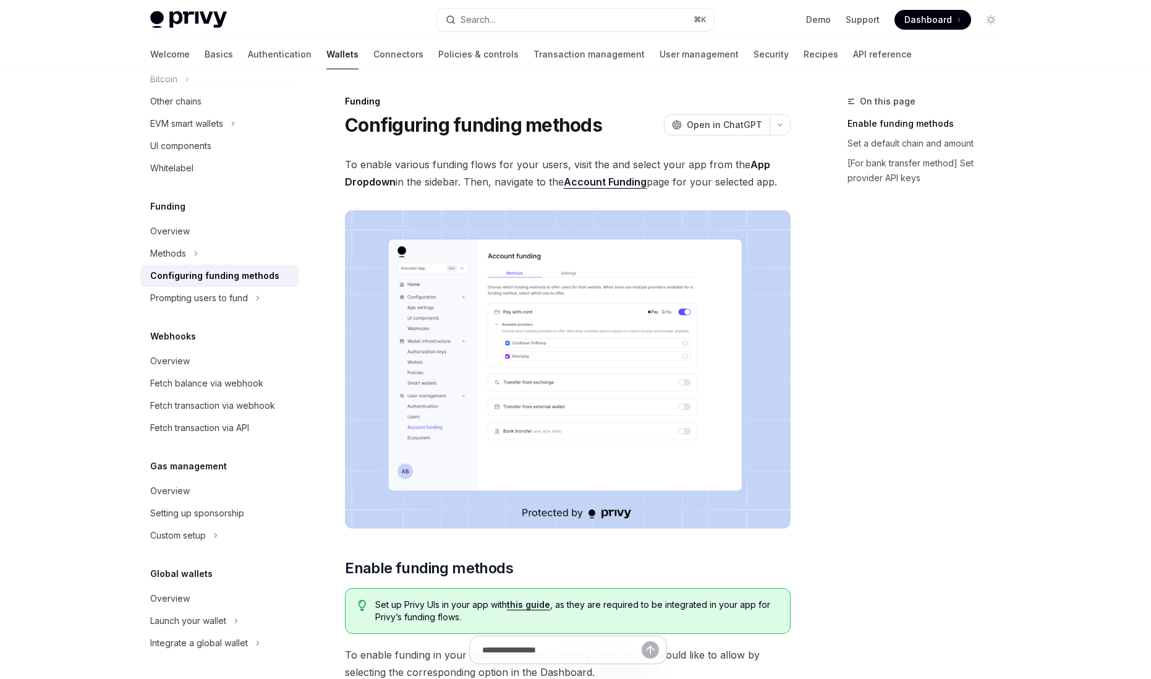
click at [552, 326] on img at bounding box center [568, 369] width 446 height 318
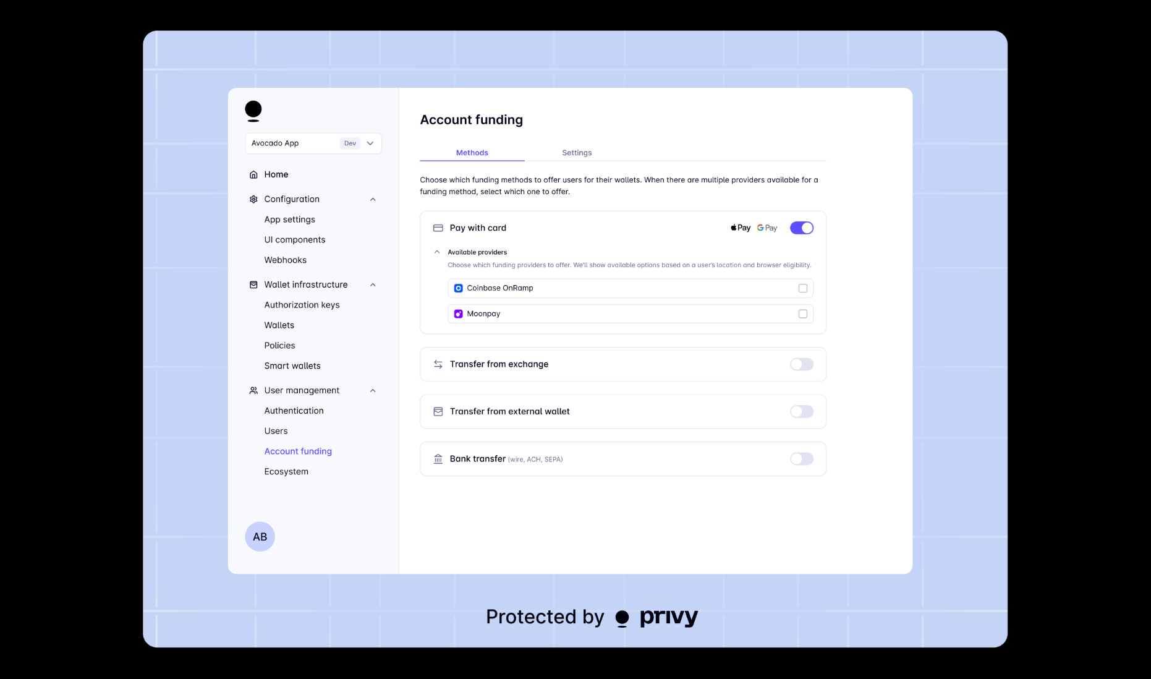
click at [577, 359] on img at bounding box center [575, 339] width 865 height 617
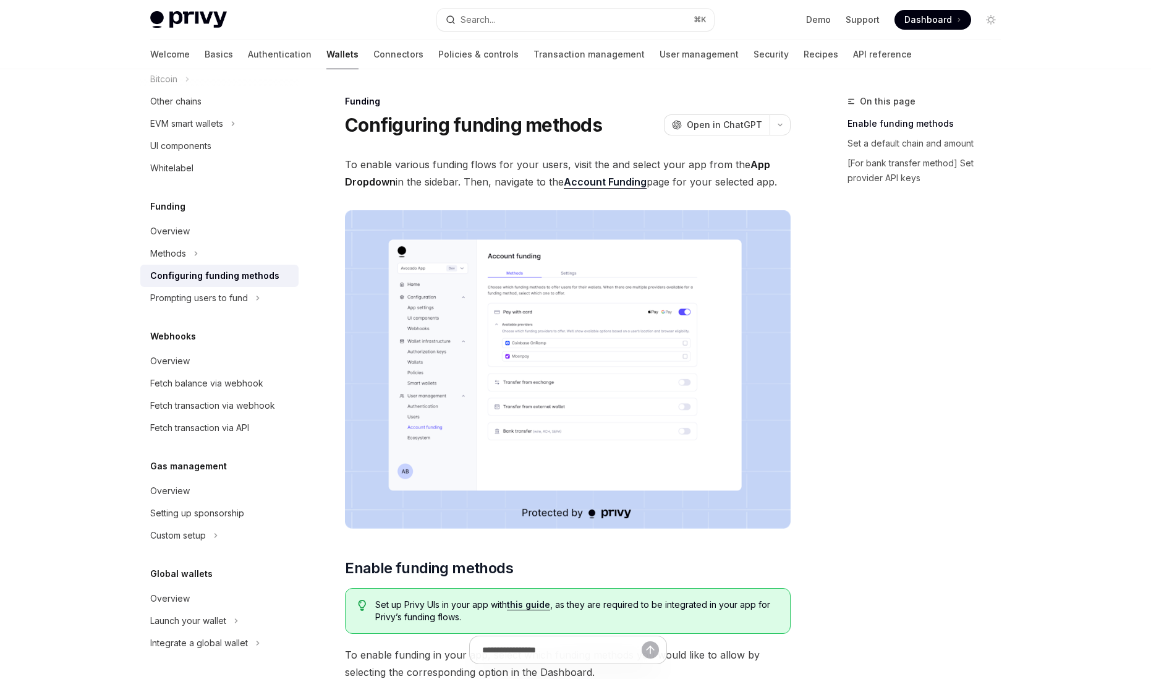
click at [920, 15] on span "Dashboard" at bounding box center [928, 20] width 48 height 12
type textarea "*"
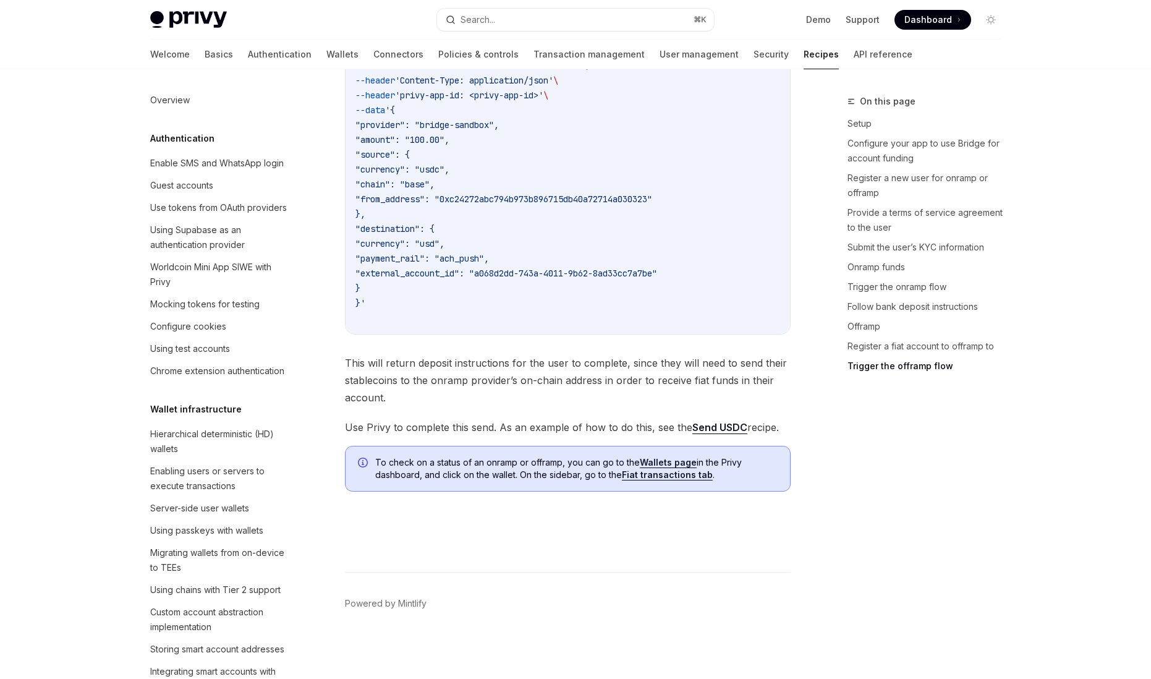
scroll to position [4143, 0]
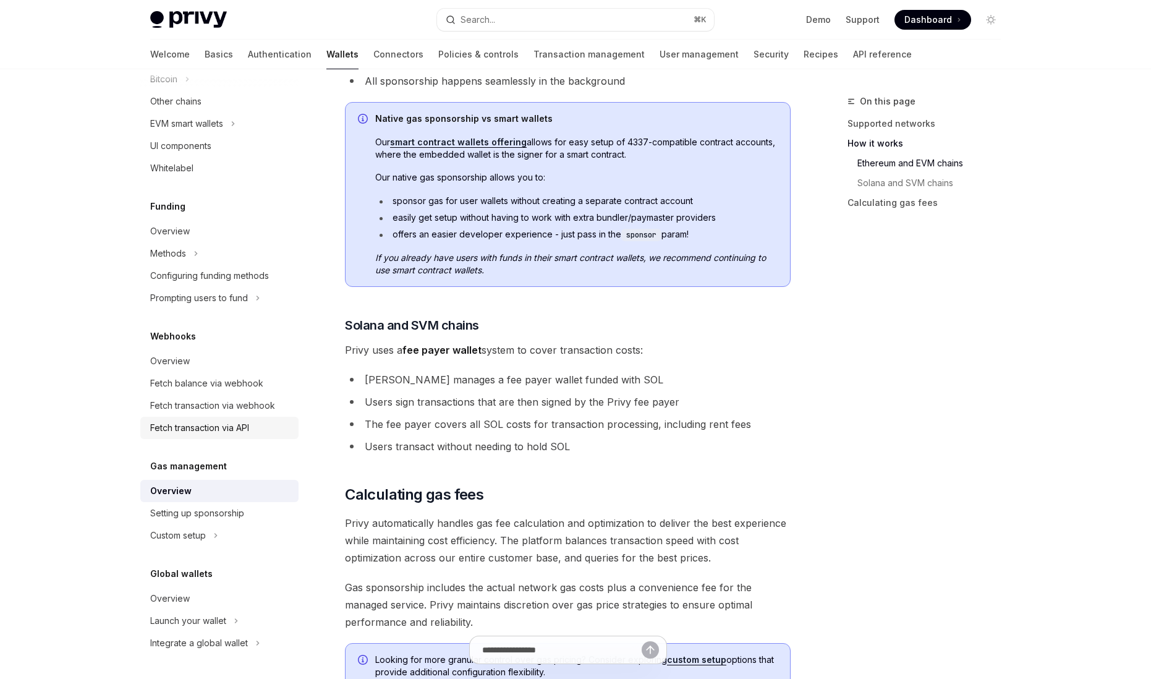
scroll to position [792, 0]
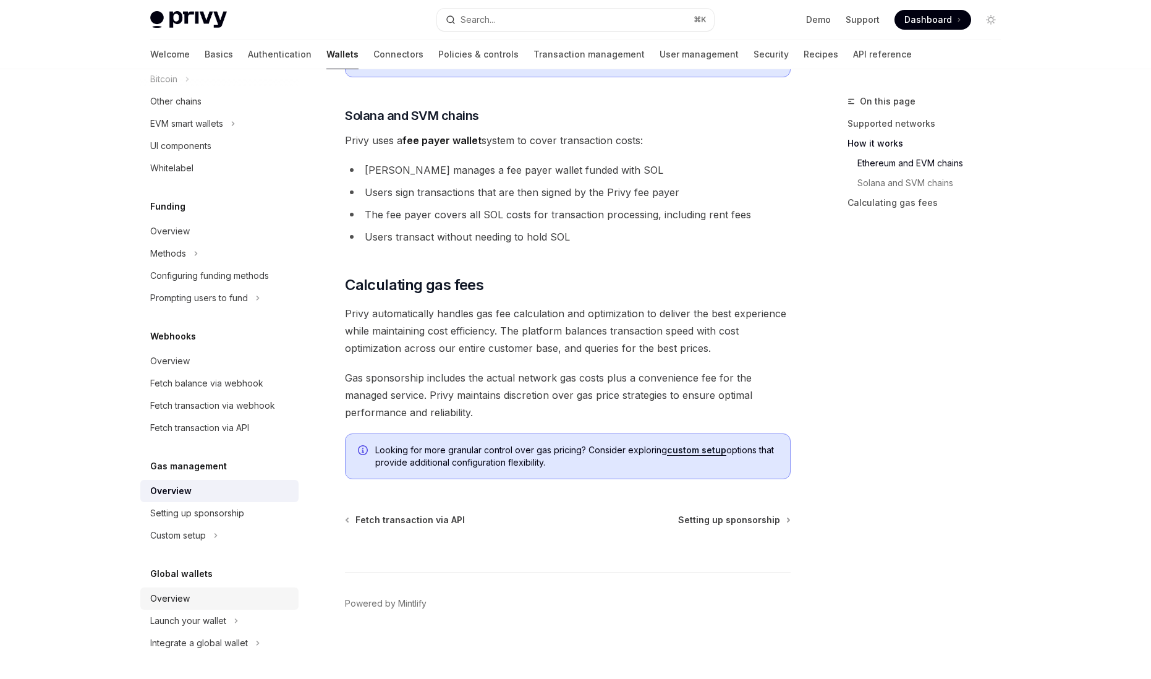
click at [185, 603] on div "Overview" at bounding box center [170, 598] width 40 height 15
type textarea "*"
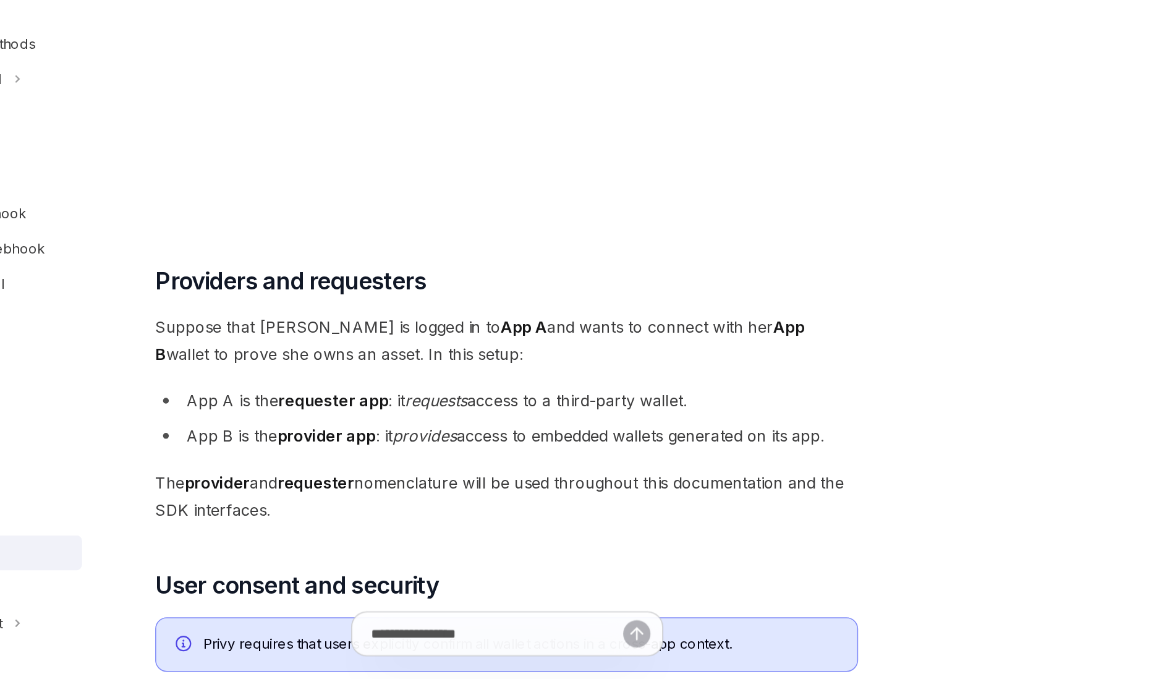
scroll to position [224, 0]
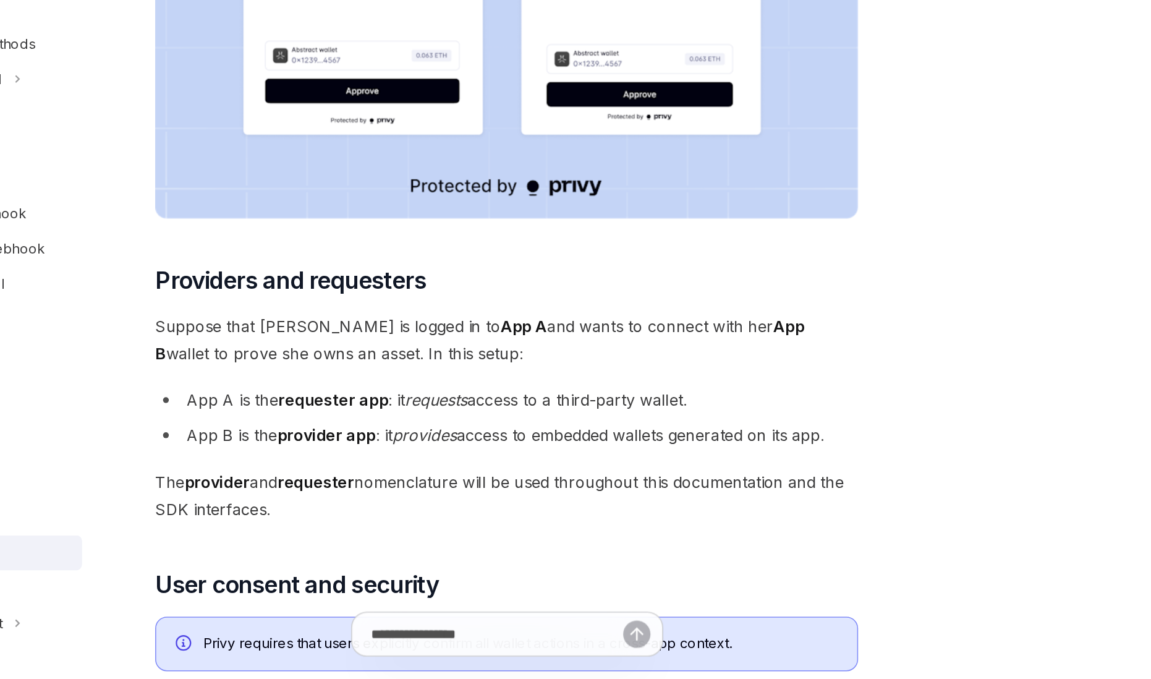
click at [479, 533] on div "Privy embedded wallets can be made interoperable across apps, making it easy fo…" at bounding box center [568, 546] width 446 height 1228
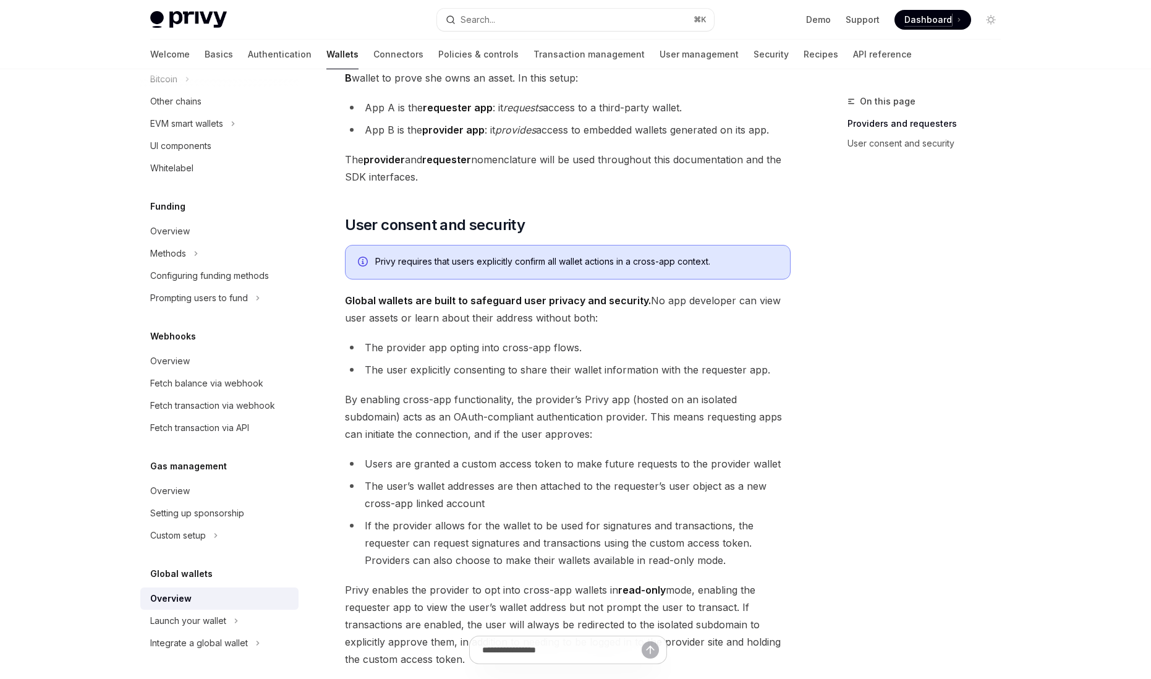
scroll to position [0, 0]
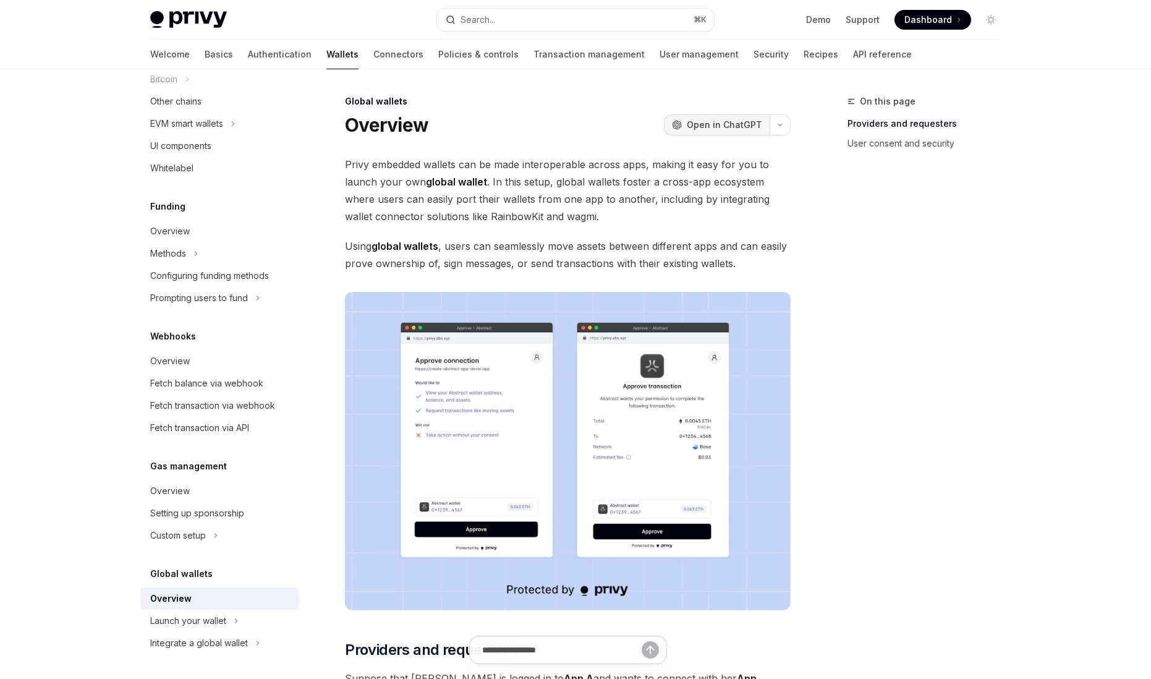
click at [704, 124] on span "Open in ChatGPT" at bounding box center [724, 125] width 75 height 12
click at [787, 128] on button "button" at bounding box center [779, 124] width 21 height 21
click at [742, 145] on div "Open in ChatGPT" at bounding box center [714, 151] width 106 height 12
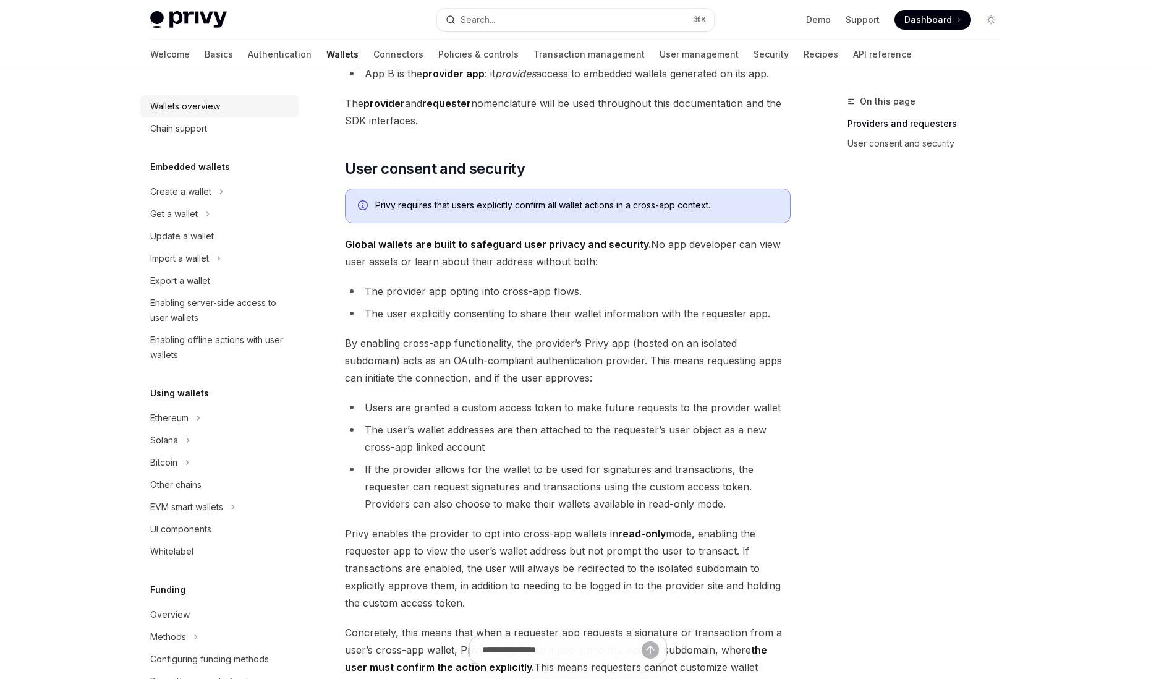
click at [190, 106] on div "Wallets overview" at bounding box center [185, 106] width 70 height 15
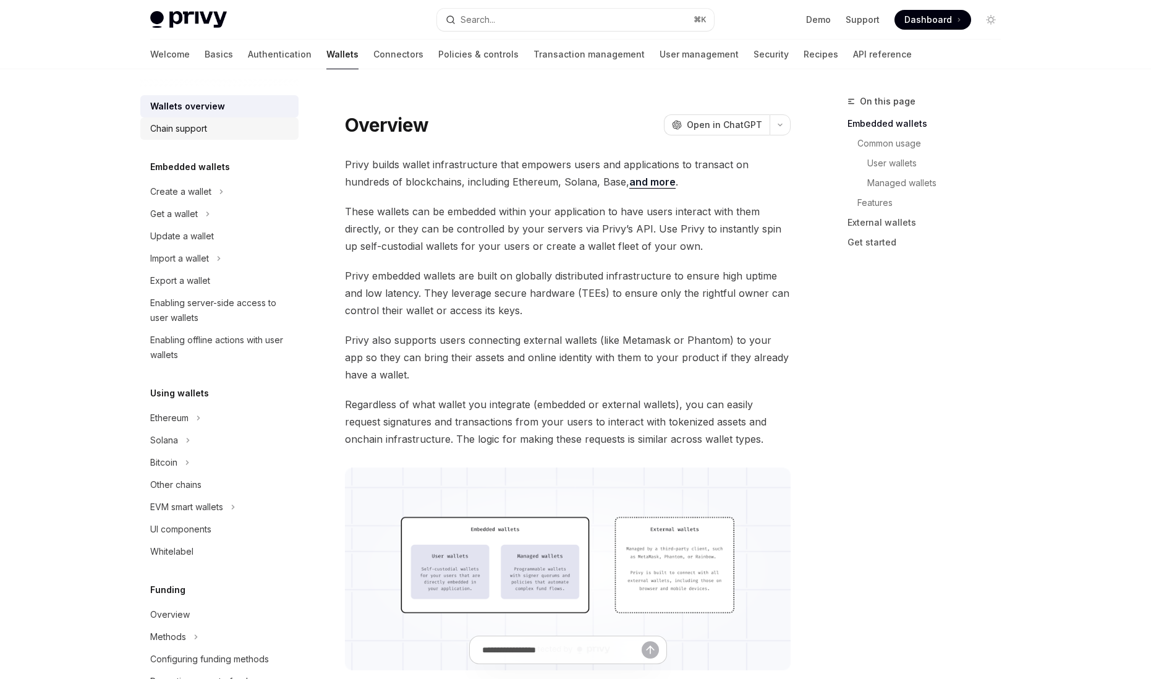
click at [187, 133] on div "Chain support" at bounding box center [178, 128] width 57 height 15
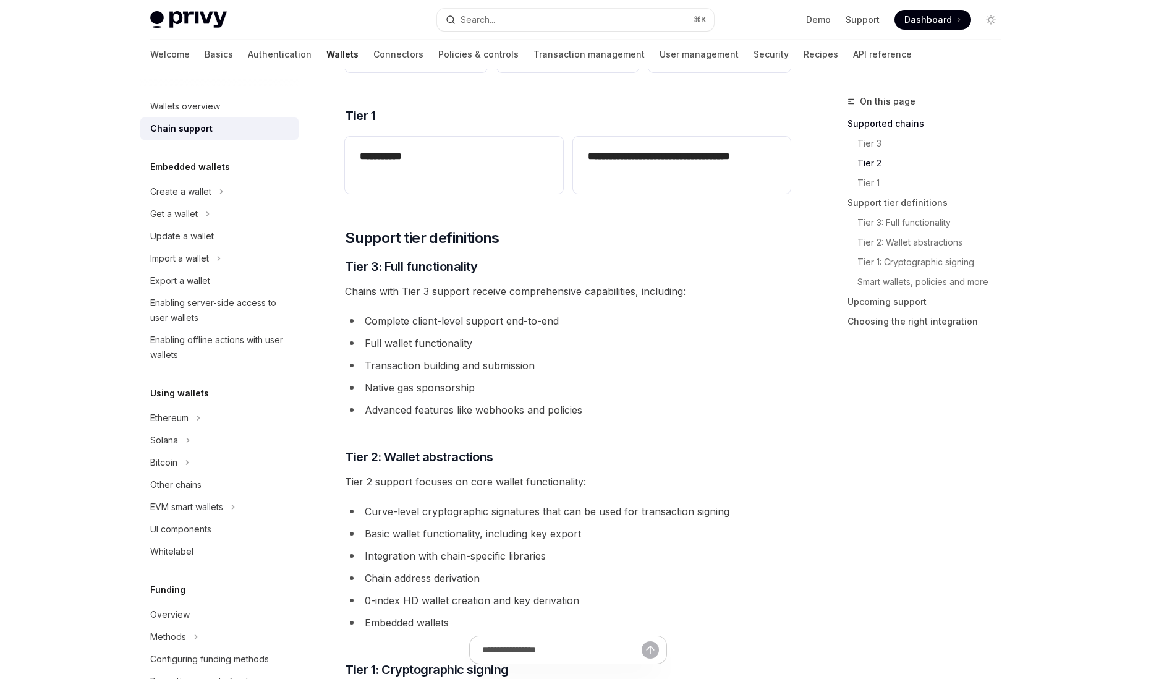
scroll to position [519, 0]
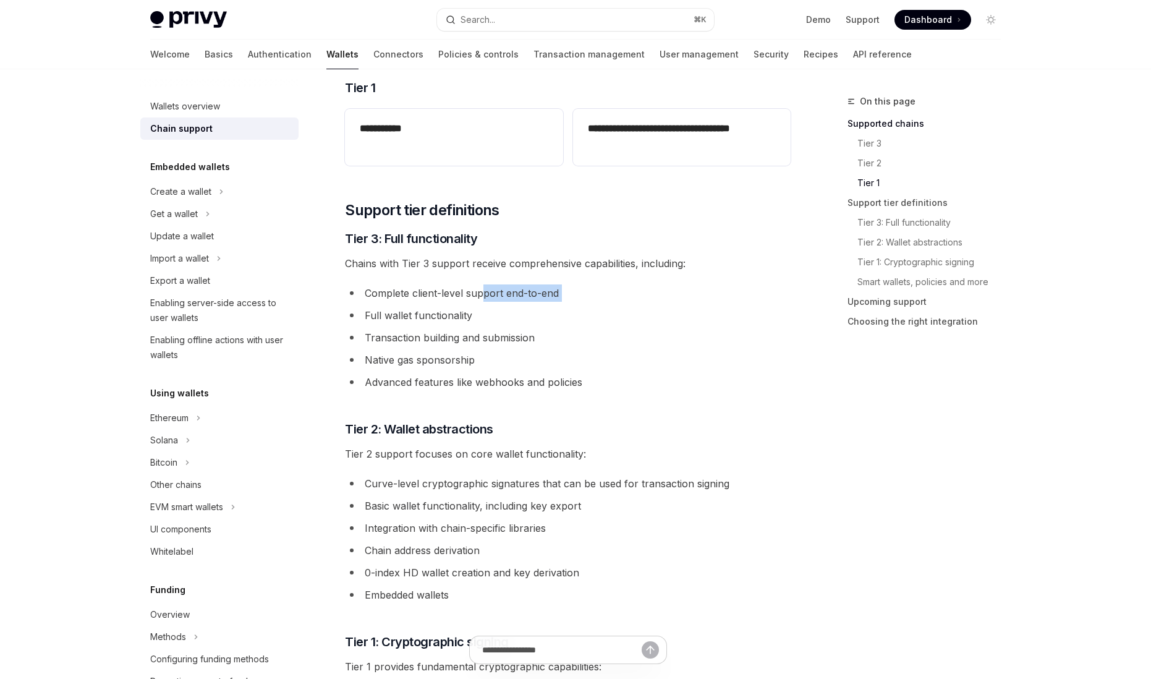
drag, startPoint x: 383, startPoint y: 302, endPoint x: 485, endPoint y: 297, distance: 102.7
click at [485, 297] on ul "Complete client-level support end-to-end Full wallet functionality Transaction …" at bounding box center [568, 337] width 446 height 106
click at [483, 305] on ul "Complete client-level support end-to-end Full wallet functionality Transaction …" at bounding box center [568, 337] width 446 height 106
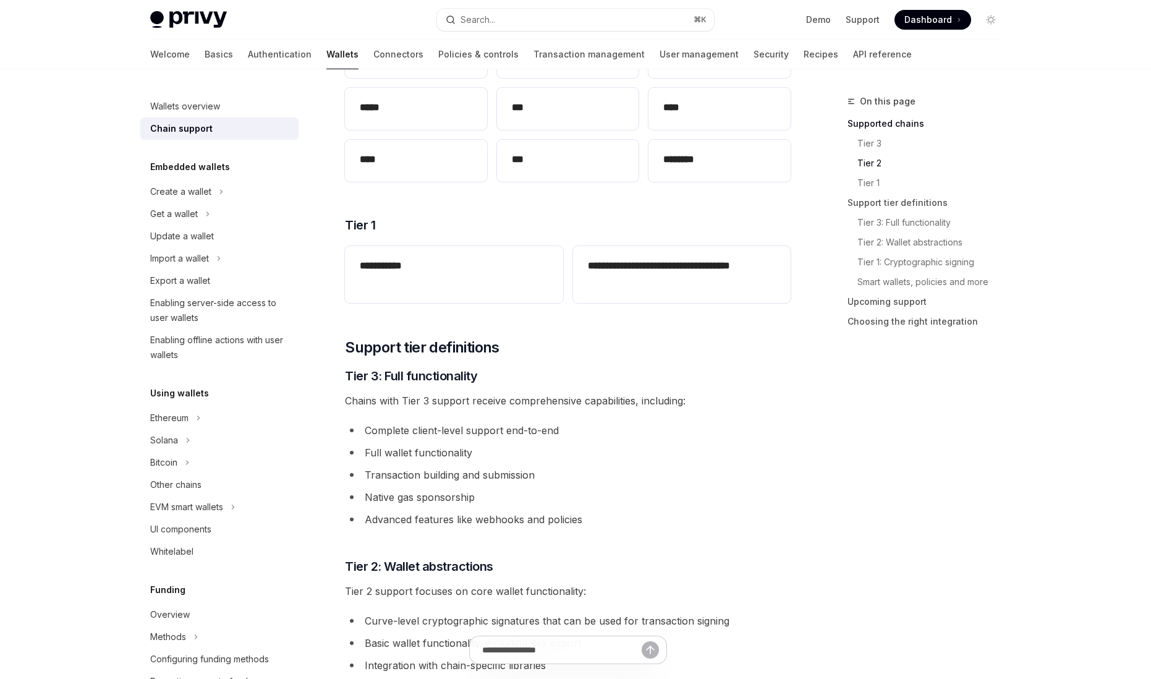
scroll to position [452, 0]
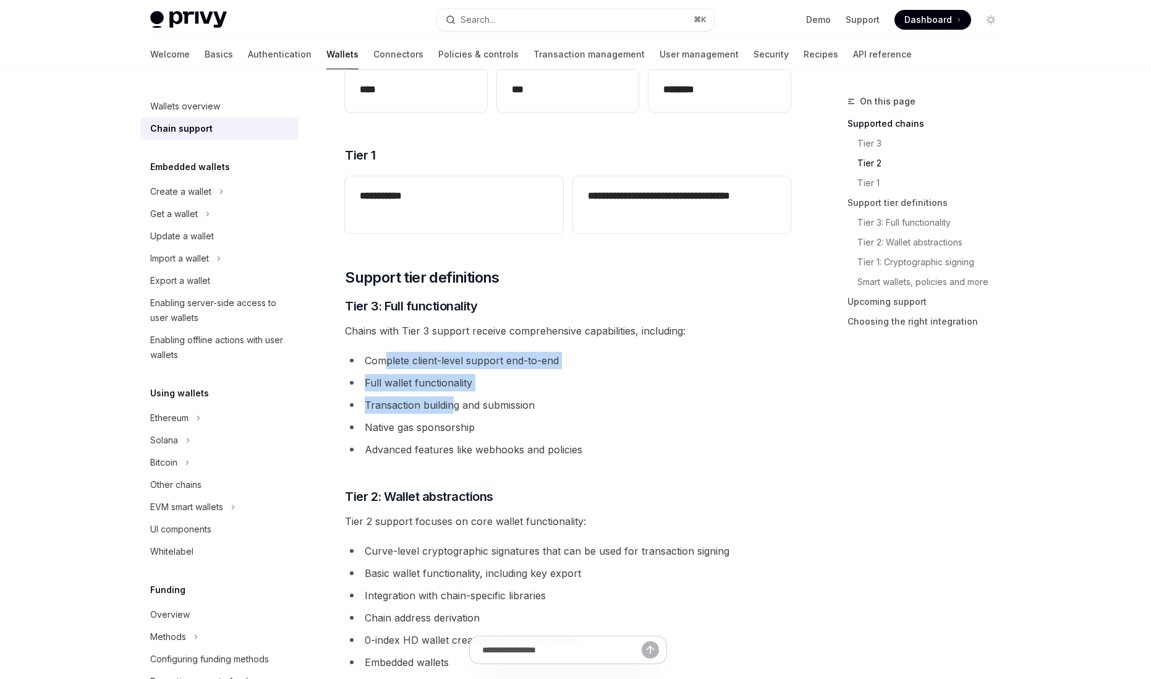
drag, startPoint x: 384, startPoint y: 363, endPoint x: 454, endPoint y: 397, distance: 77.4
click at [454, 397] on ul "Complete client-level support end-to-end Full wallet functionality Transaction …" at bounding box center [568, 405] width 446 height 106
click at [479, 408] on li "Transaction building and submission" at bounding box center [568, 404] width 446 height 17
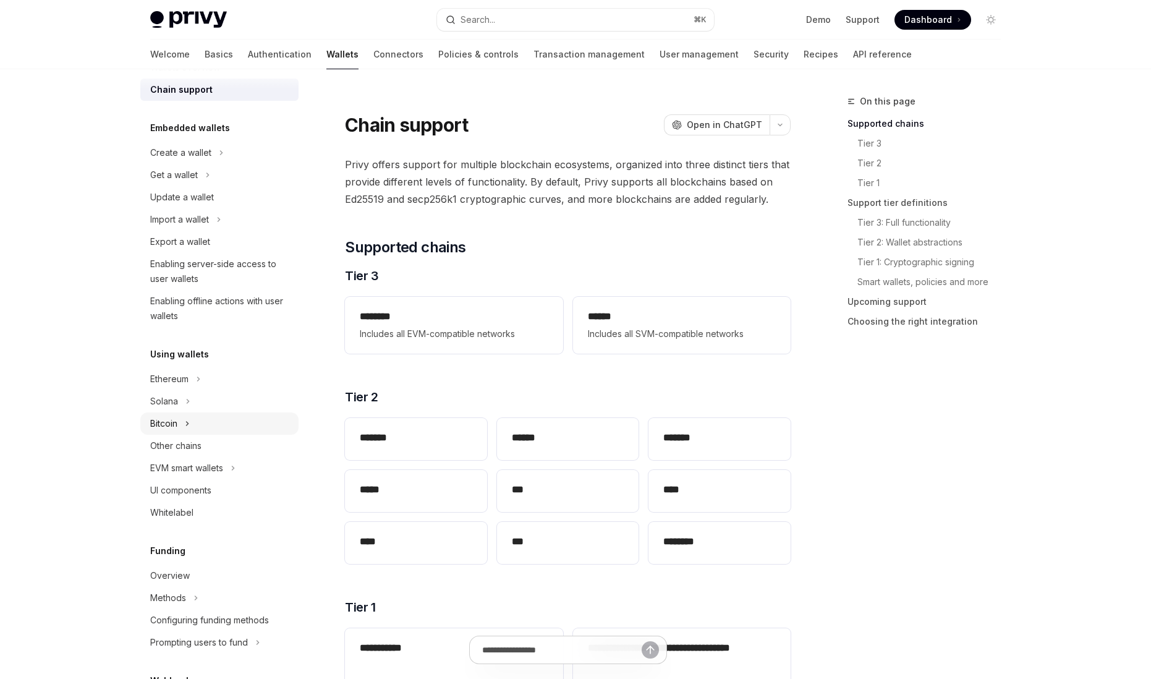
scroll to position [43, 0]
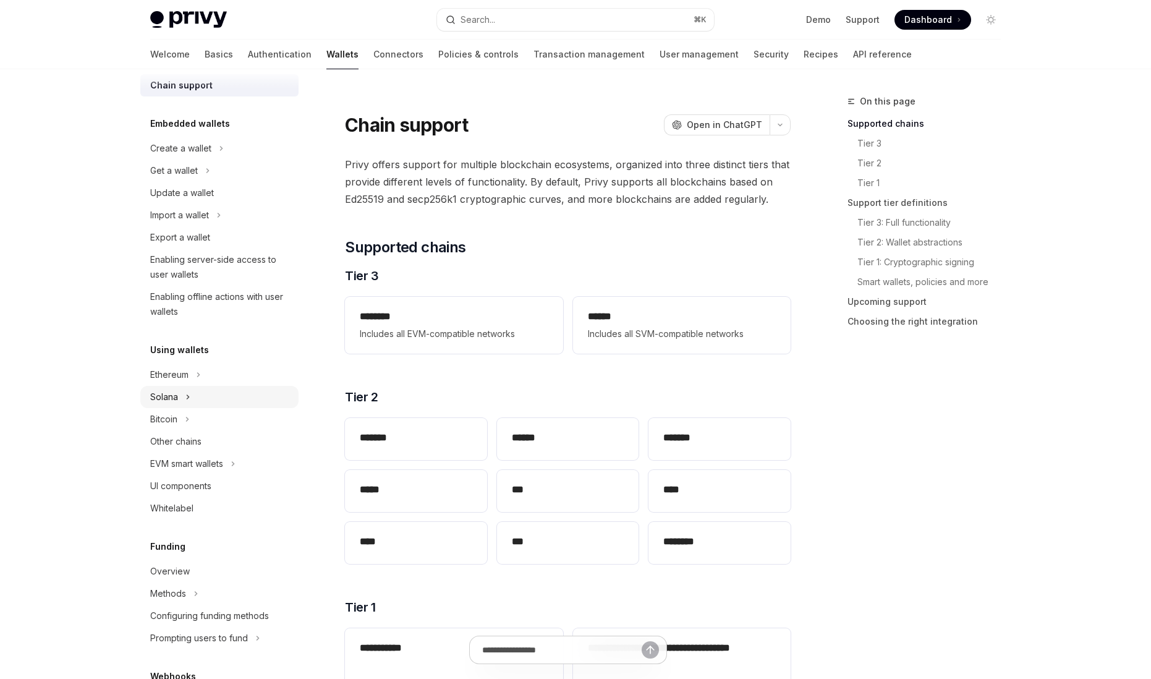
click at [226, 394] on div "Solana" at bounding box center [219, 397] width 158 height 22
type textarea "*"
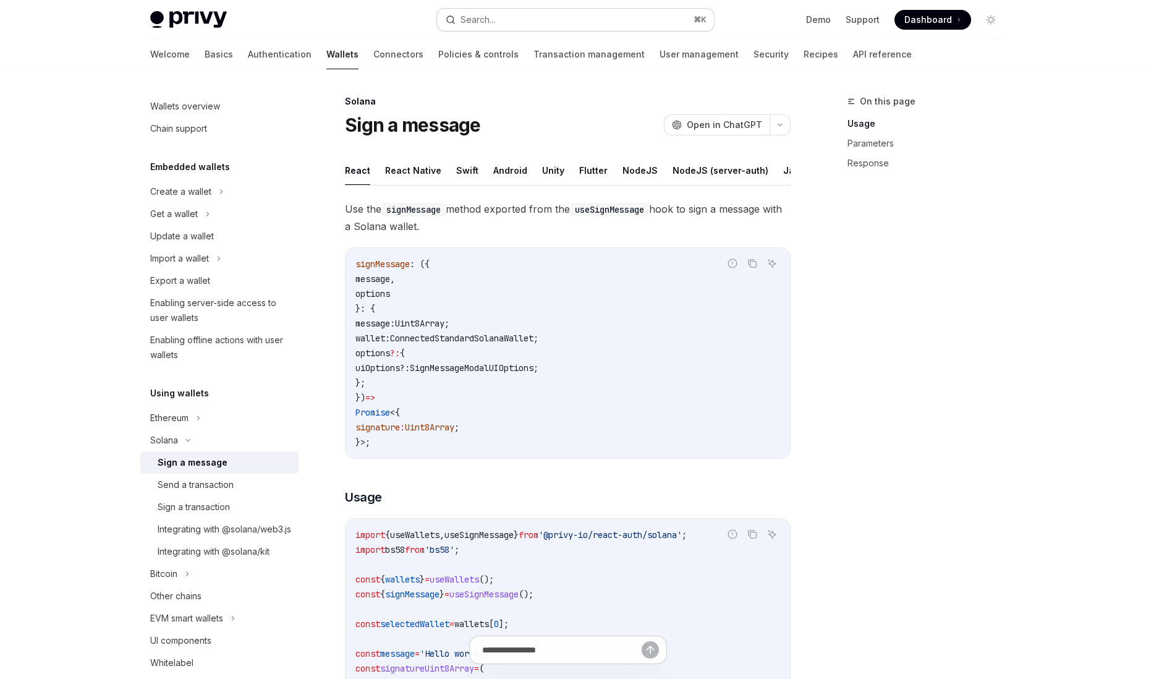
click at [519, 22] on button "Search... ⌘ K" at bounding box center [575, 20] width 277 height 22
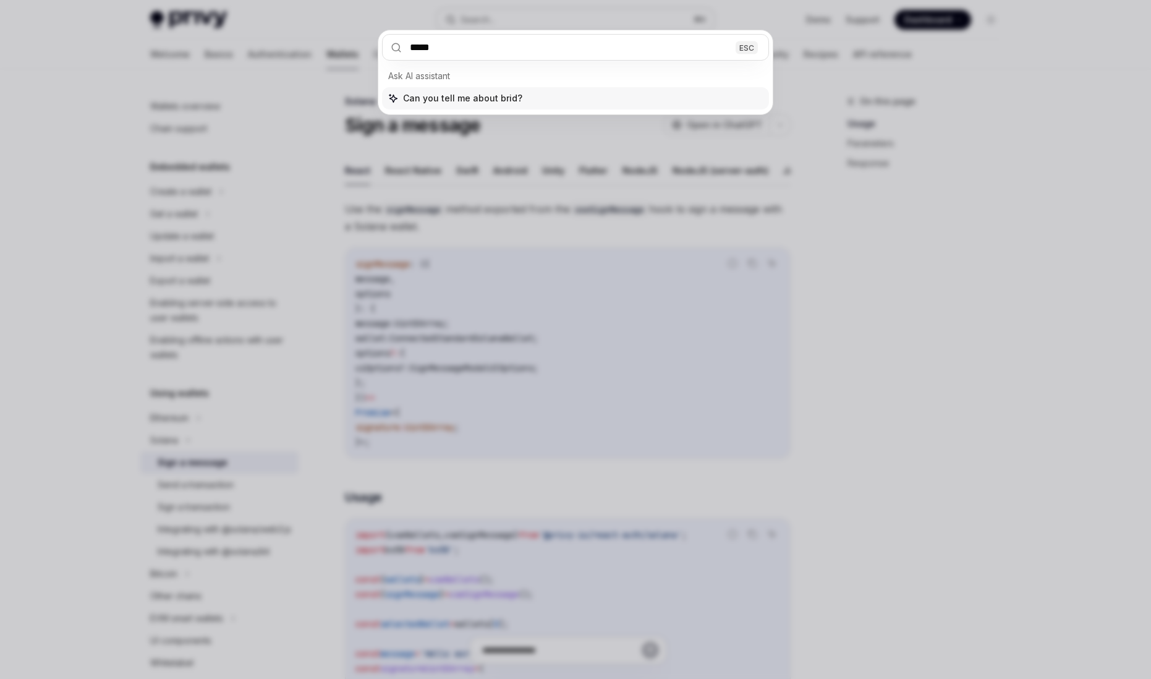
type input "******"
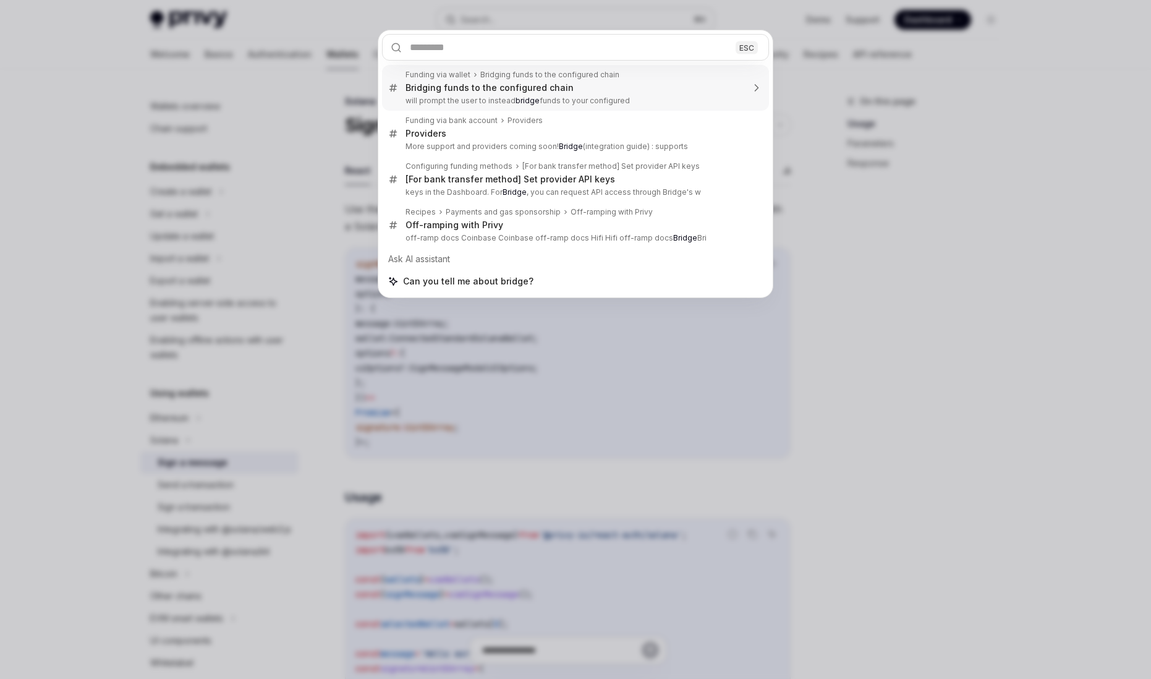
type textarea "*"
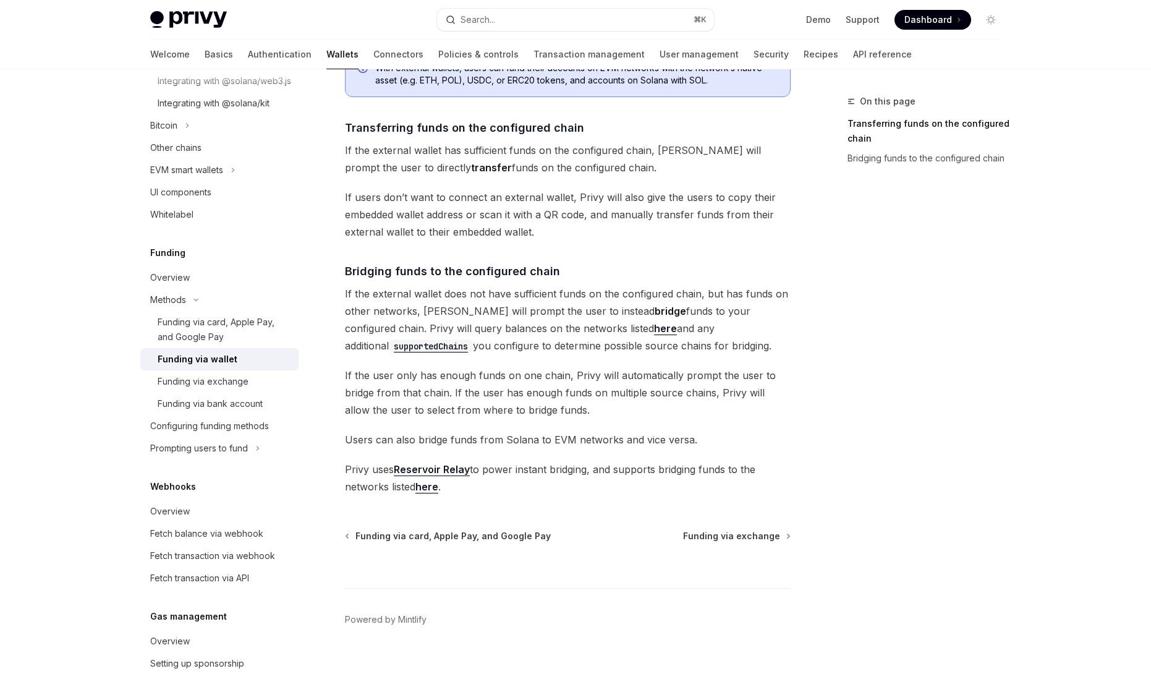
scroll to position [215, 0]
click at [441, 297] on span "If the external wallet does not have sufficient funds on the configured chain, …" at bounding box center [568, 320] width 446 height 69
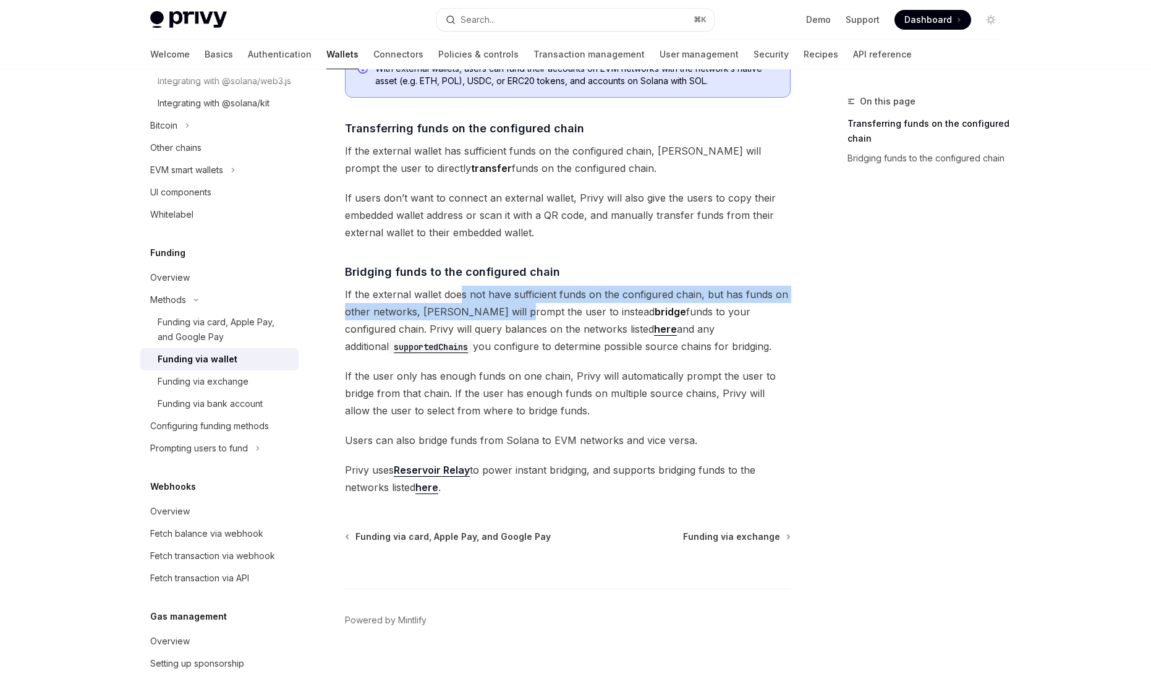
drag, startPoint x: 460, startPoint y: 290, endPoint x: 510, endPoint y: 310, distance: 53.2
click at [510, 310] on span "If the external wallet does not have sufficient funds on the configured chain, …" at bounding box center [568, 320] width 446 height 69
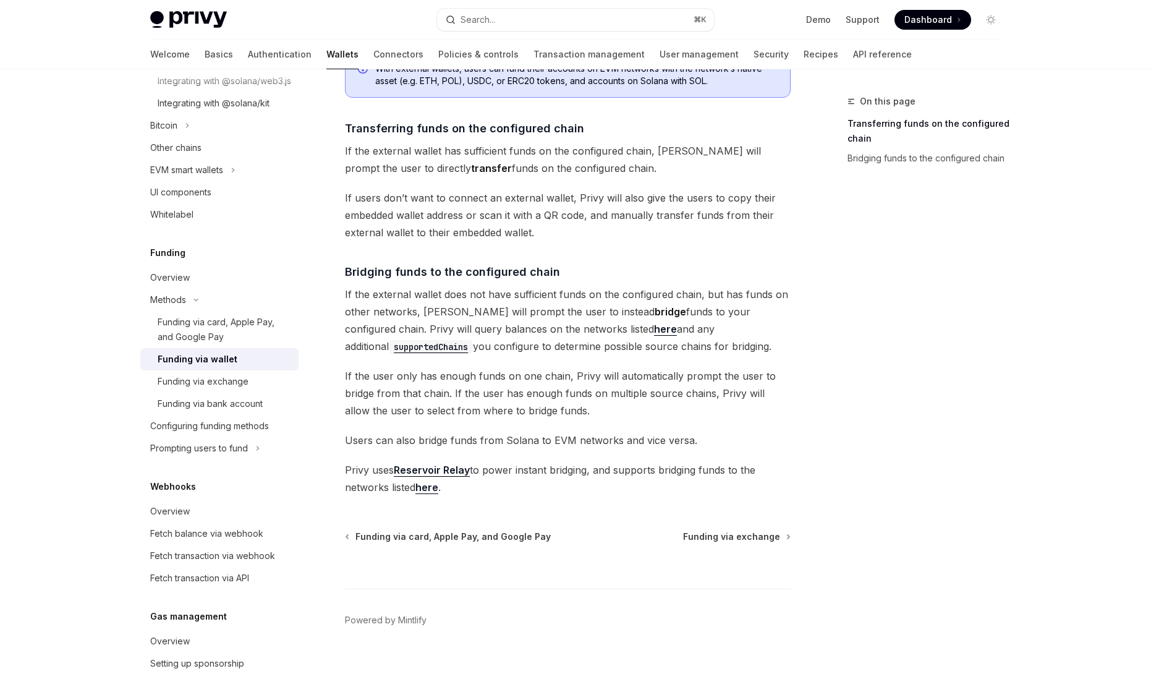
click at [654, 310] on strong "bridge" at bounding box center [670, 311] width 32 height 12
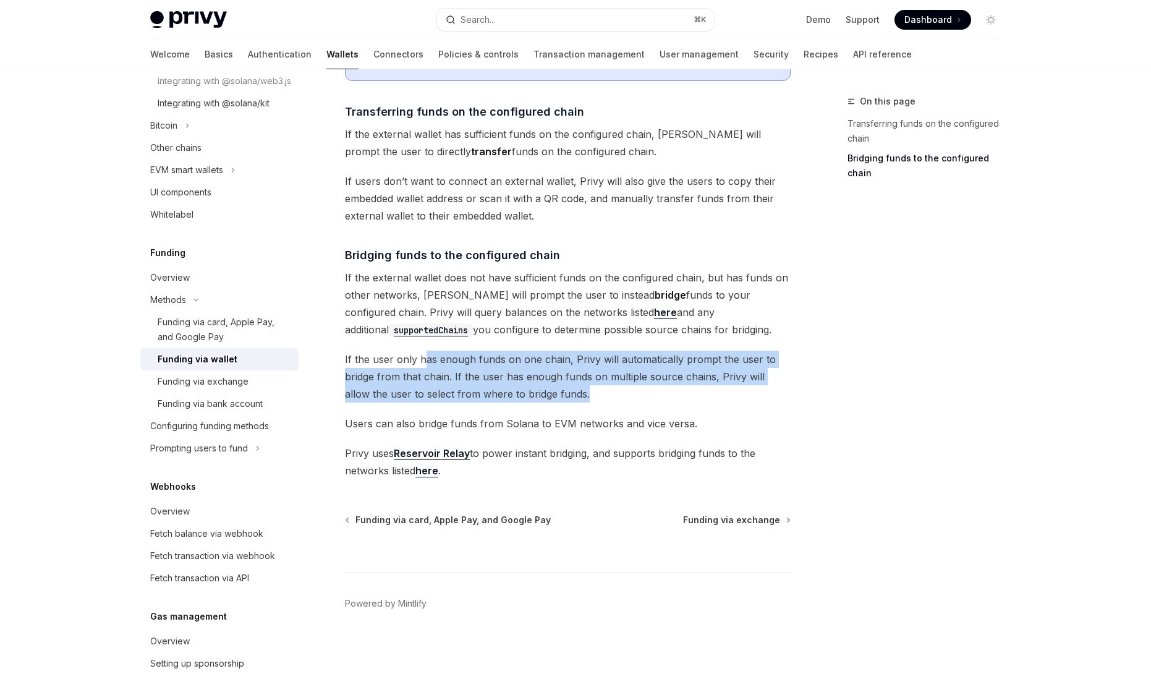
drag, startPoint x: 423, startPoint y: 358, endPoint x: 607, endPoint y: 391, distance: 187.2
click at [607, 391] on span "If the user only has enough funds on one chain, Privy will automatically prompt…" at bounding box center [568, 376] width 446 height 52
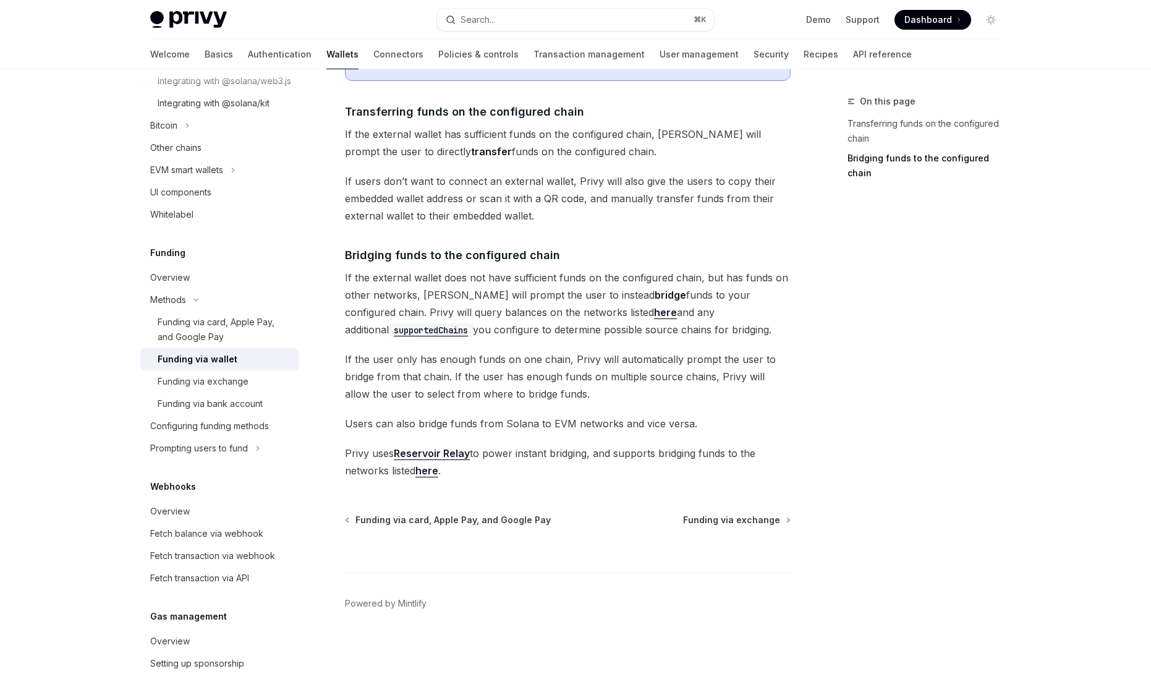
click at [467, 438] on div "The transfer from wallets funding option enables users to transfer or bridge fu…" at bounding box center [568, 201] width 446 height 555
click at [433, 472] on link "here" at bounding box center [426, 470] width 23 height 13
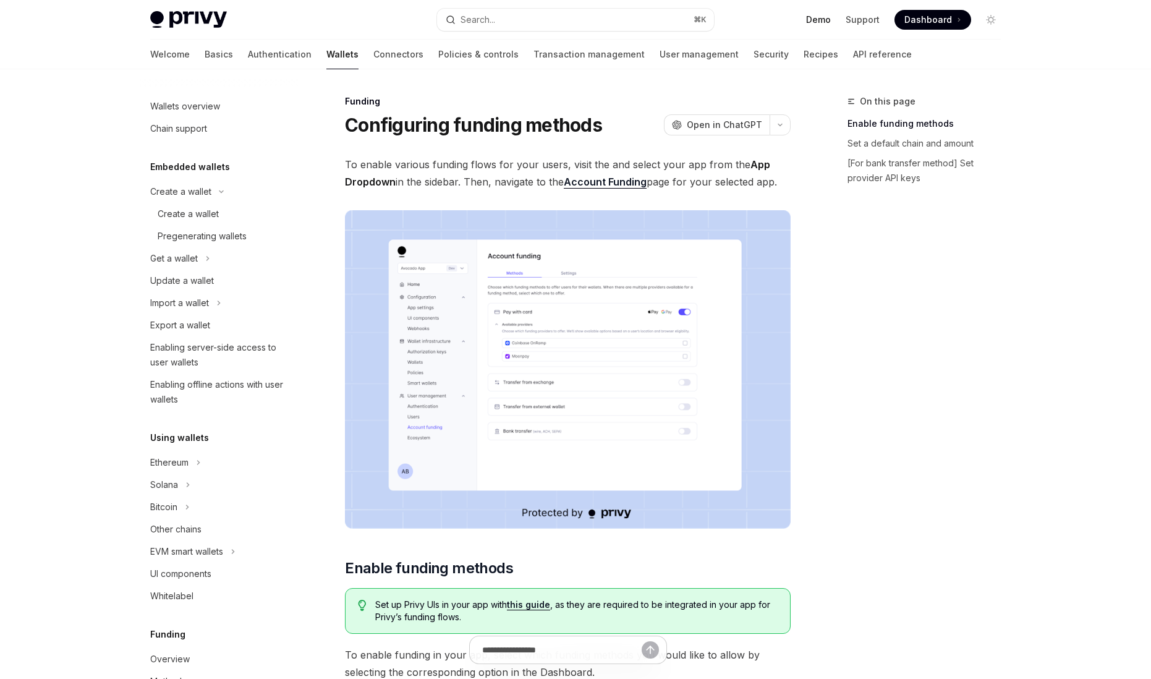
click at [827, 18] on link "Demo" at bounding box center [818, 20] width 25 height 12
